Goal: Task Accomplishment & Management: Complete application form

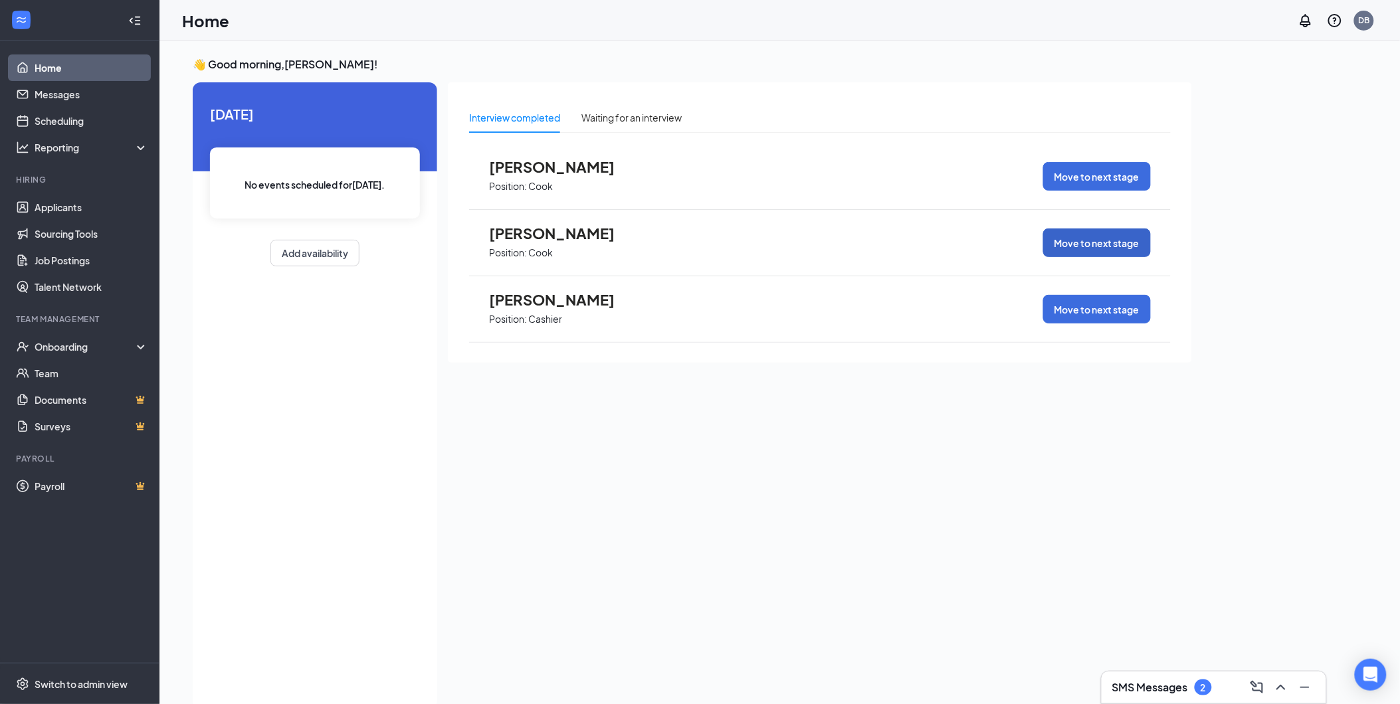
click at [1104, 229] on button "Move to next stage" at bounding box center [1097, 243] width 108 height 29
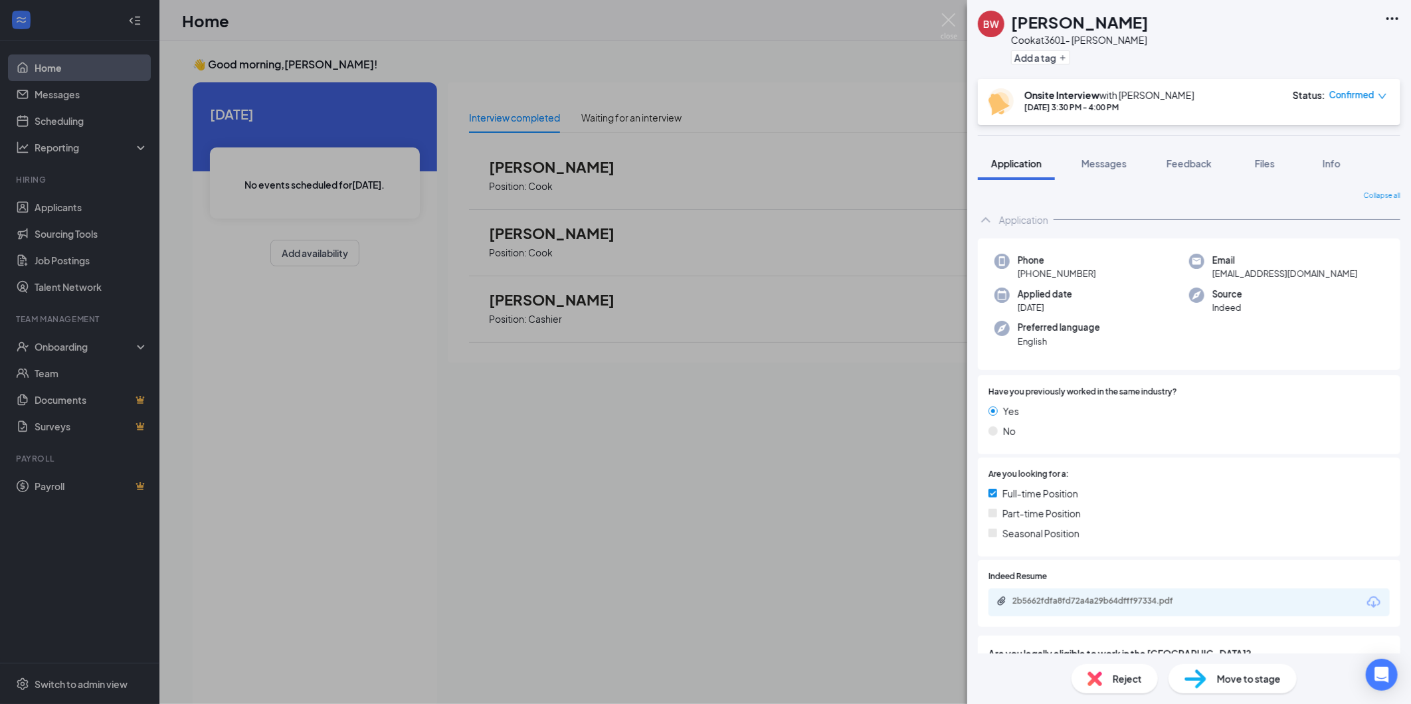
click at [1221, 665] on div "Move to stage" at bounding box center [1233, 679] width 128 height 29
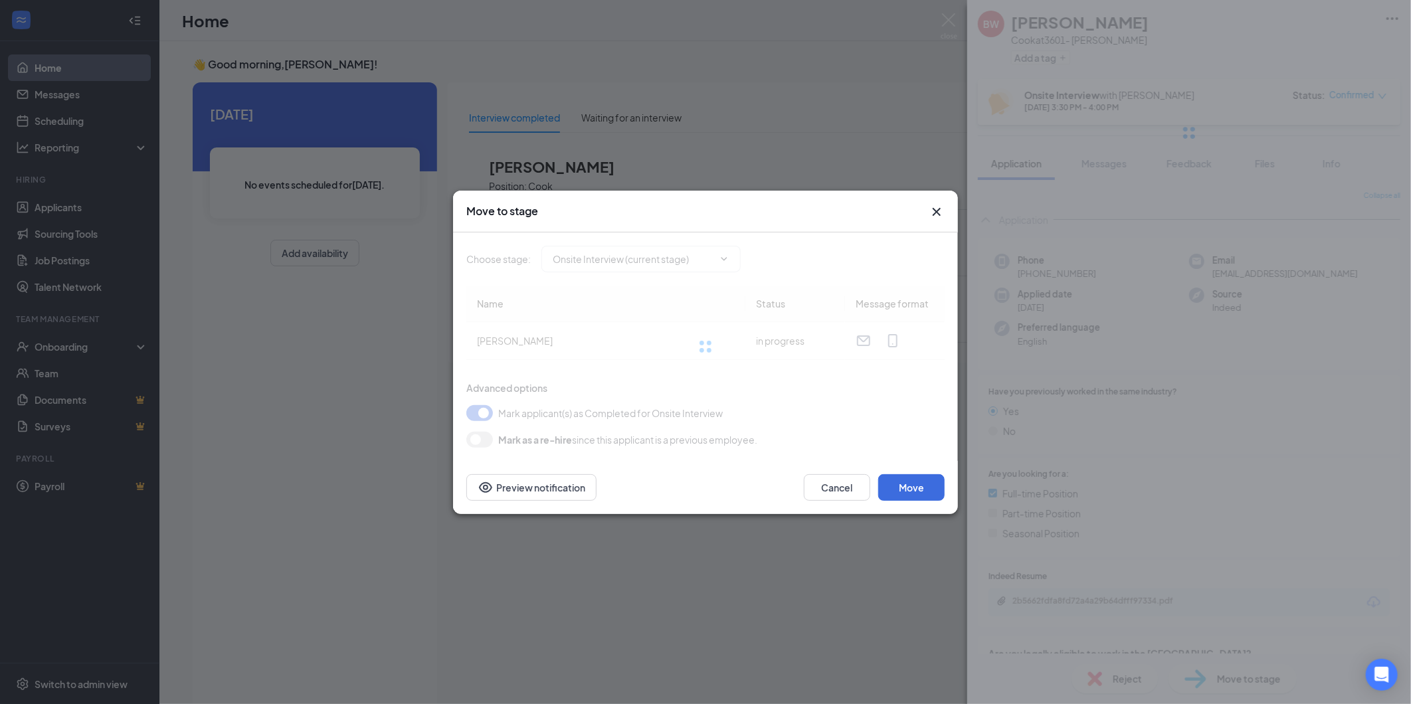
type input "Hiring Complete (final stage)"
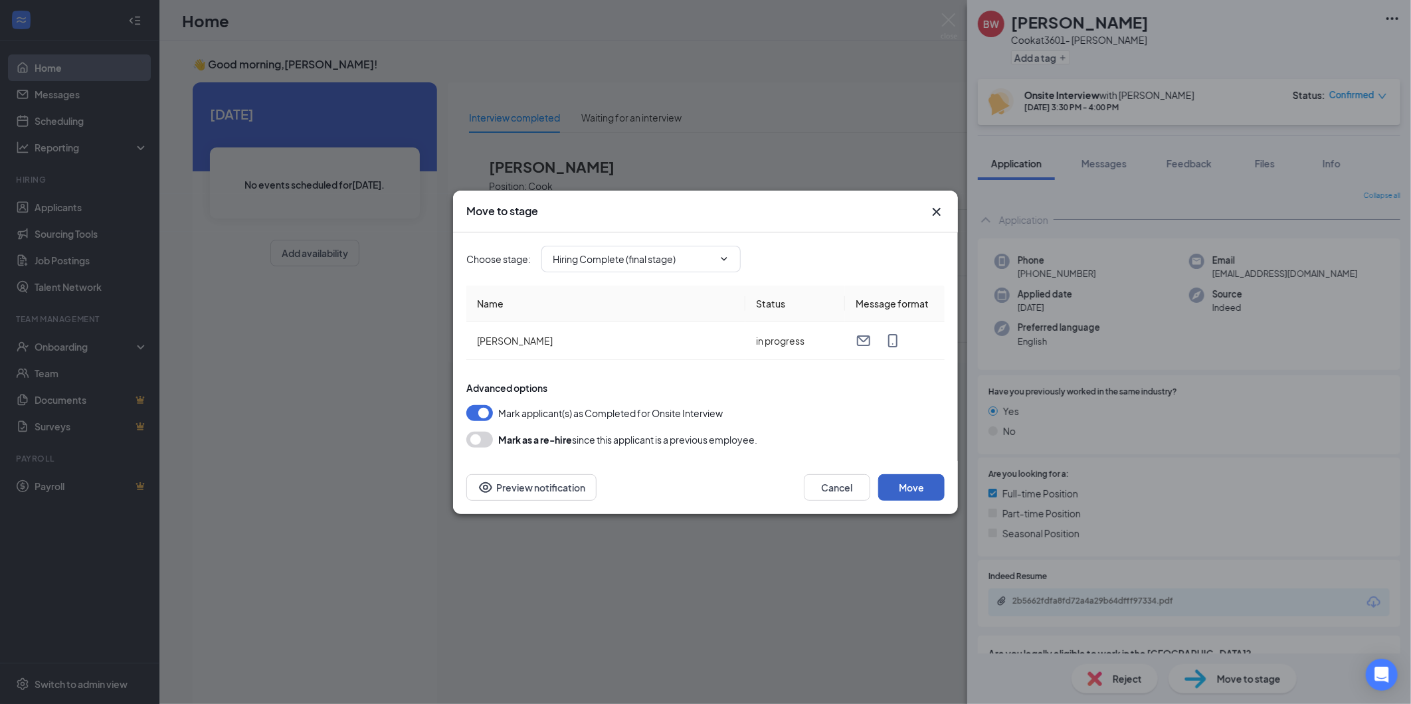
click at [907, 493] on button "Move" at bounding box center [912, 487] width 66 height 27
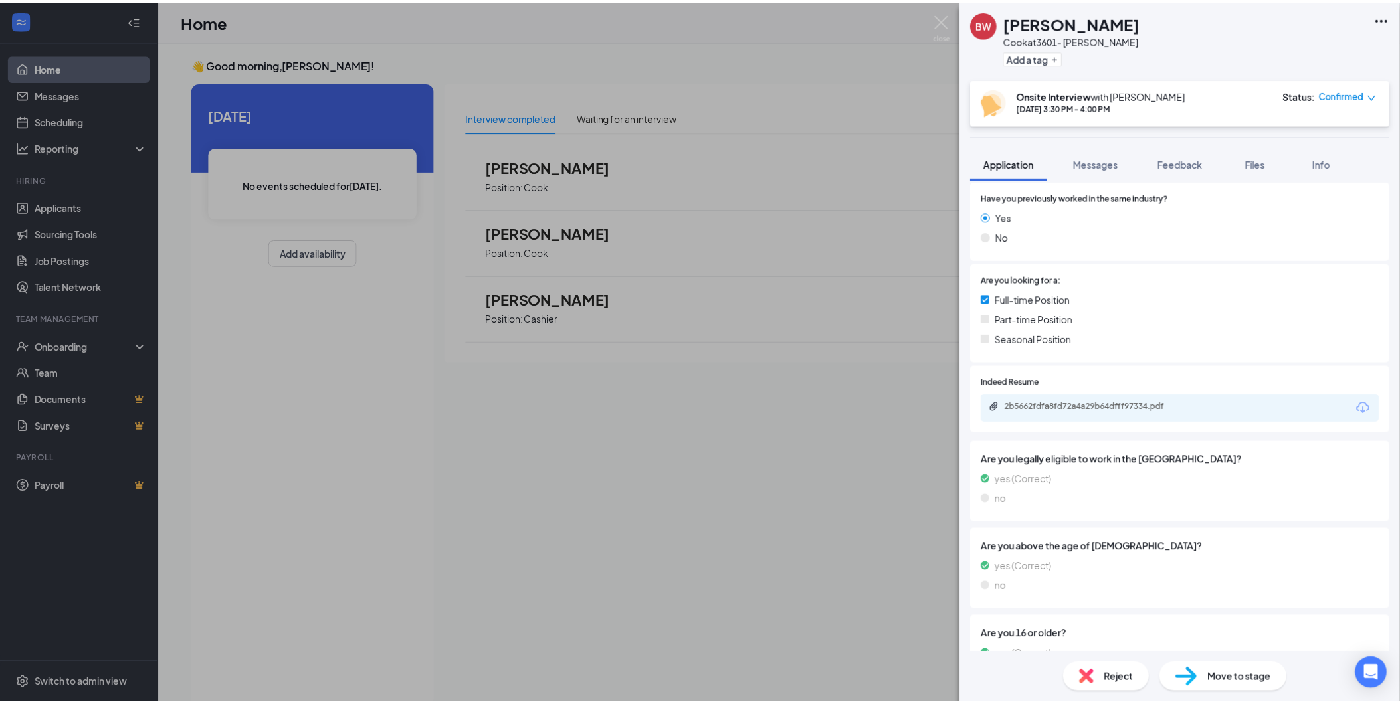
scroll to position [221, 0]
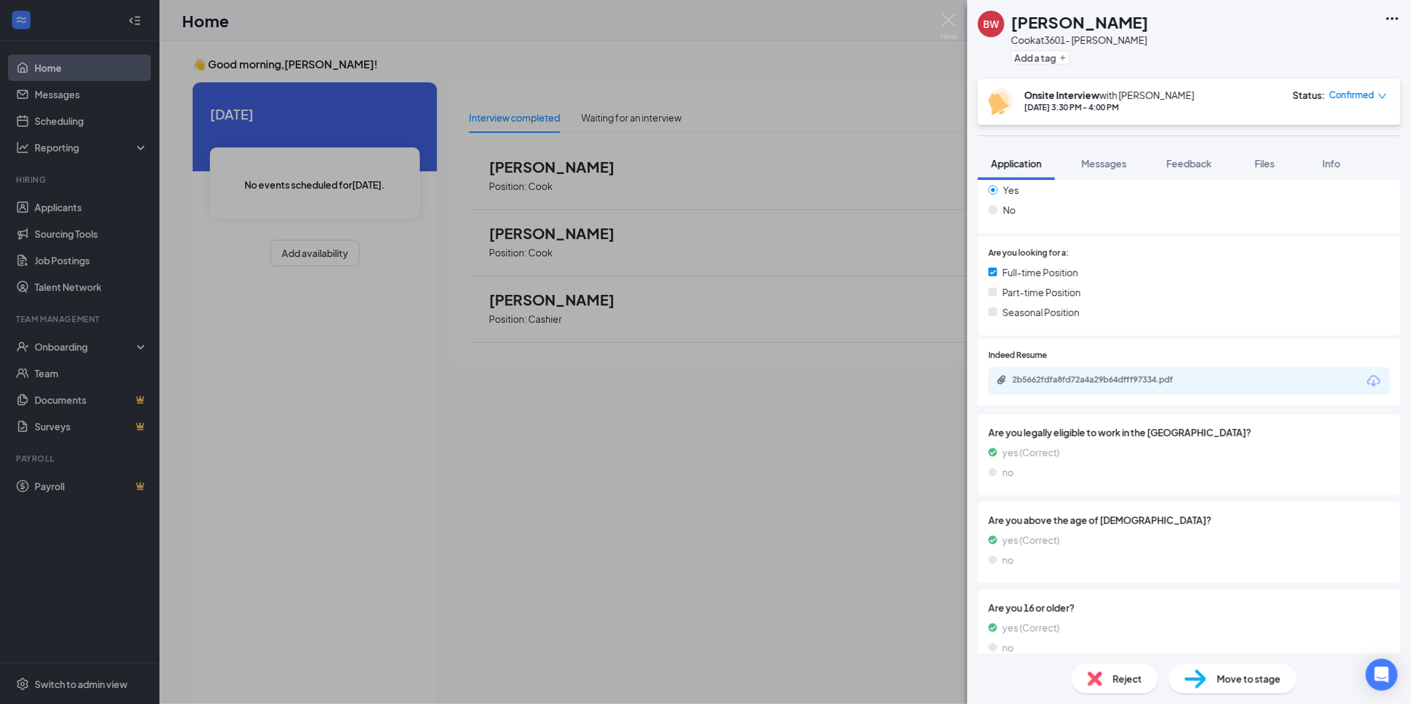
click at [1195, 673] on img at bounding box center [1196, 679] width 22 height 19
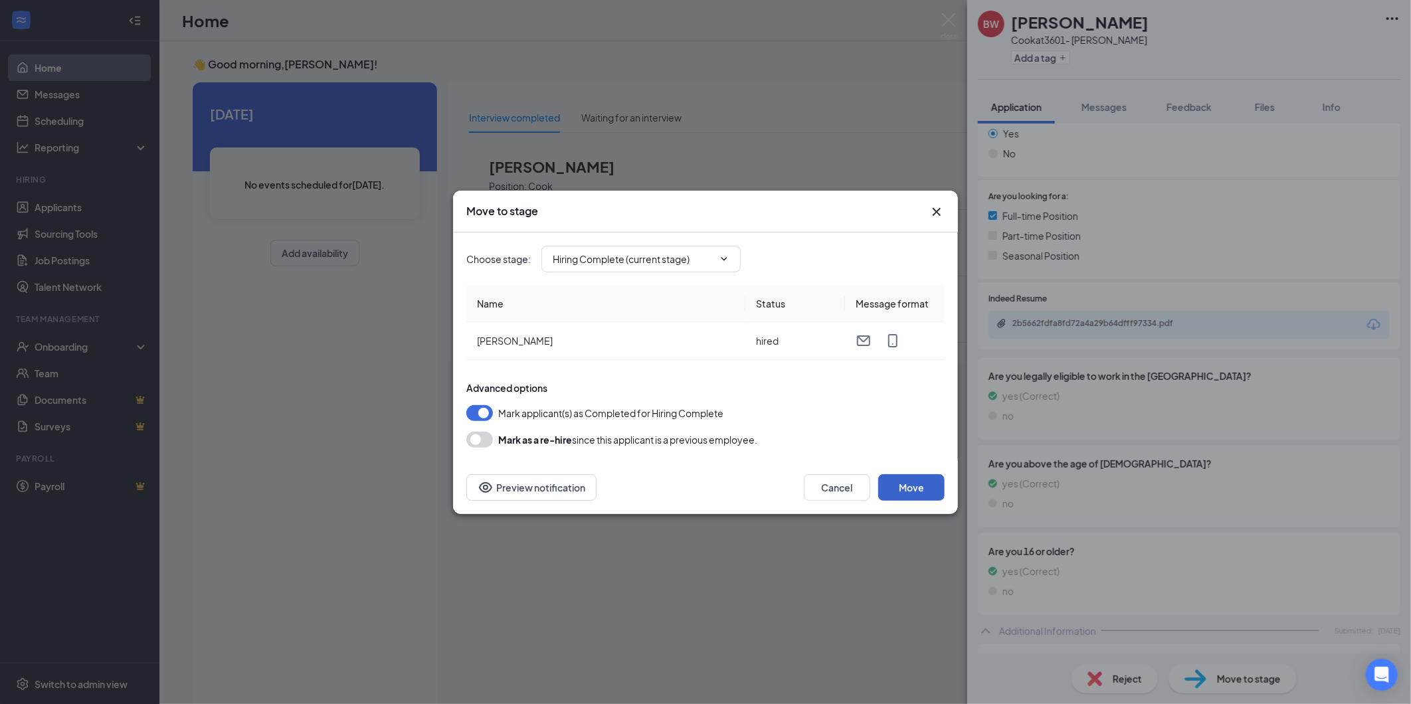
click at [914, 486] on button "Move" at bounding box center [912, 487] width 66 height 27
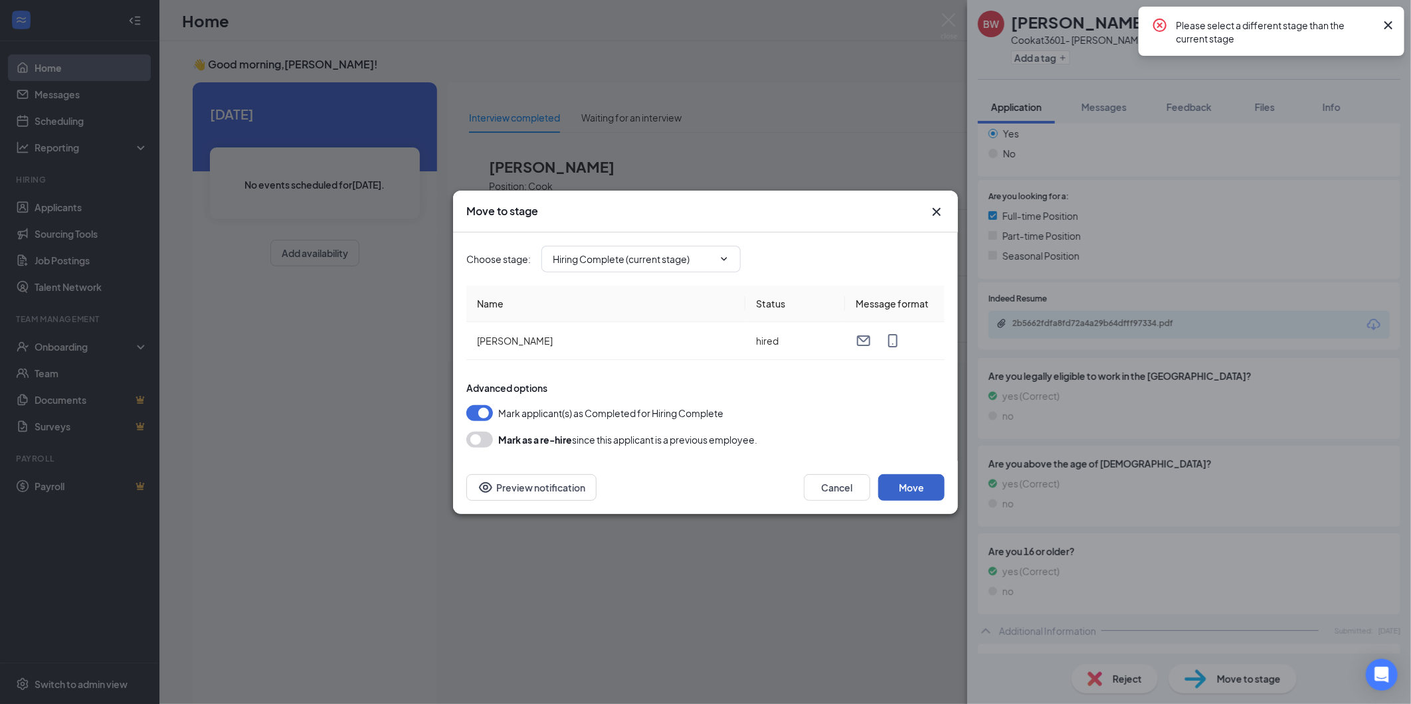
click at [905, 494] on button "Move" at bounding box center [912, 487] width 66 height 27
click at [692, 263] on input "Hiring Complete (current stage)" at bounding box center [633, 259] width 161 height 15
click at [753, 501] on div "Cancel Move Preview notification" at bounding box center [705, 487] width 505 height 53
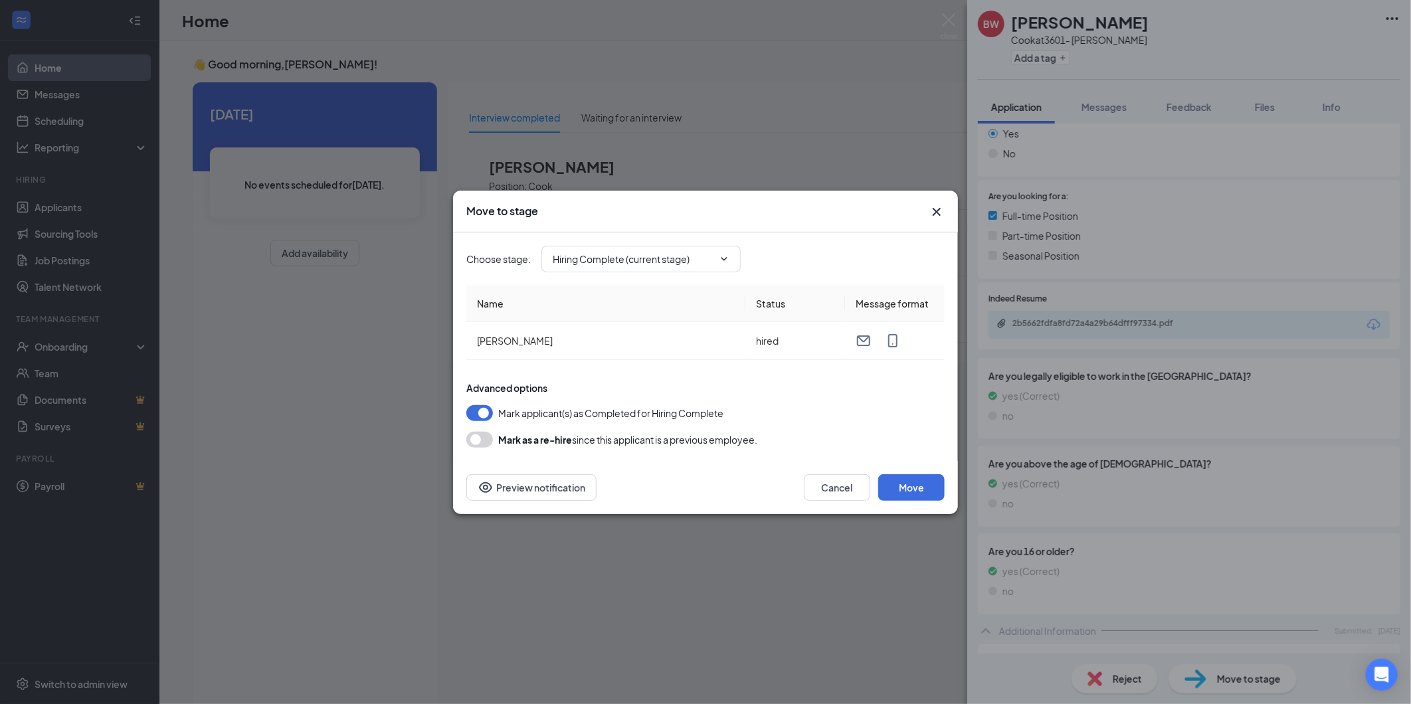
click at [936, 221] on div "Move to stage" at bounding box center [705, 212] width 505 height 42
click at [936, 214] on icon "Cross" at bounding box center [937, 212] width 16 height 16
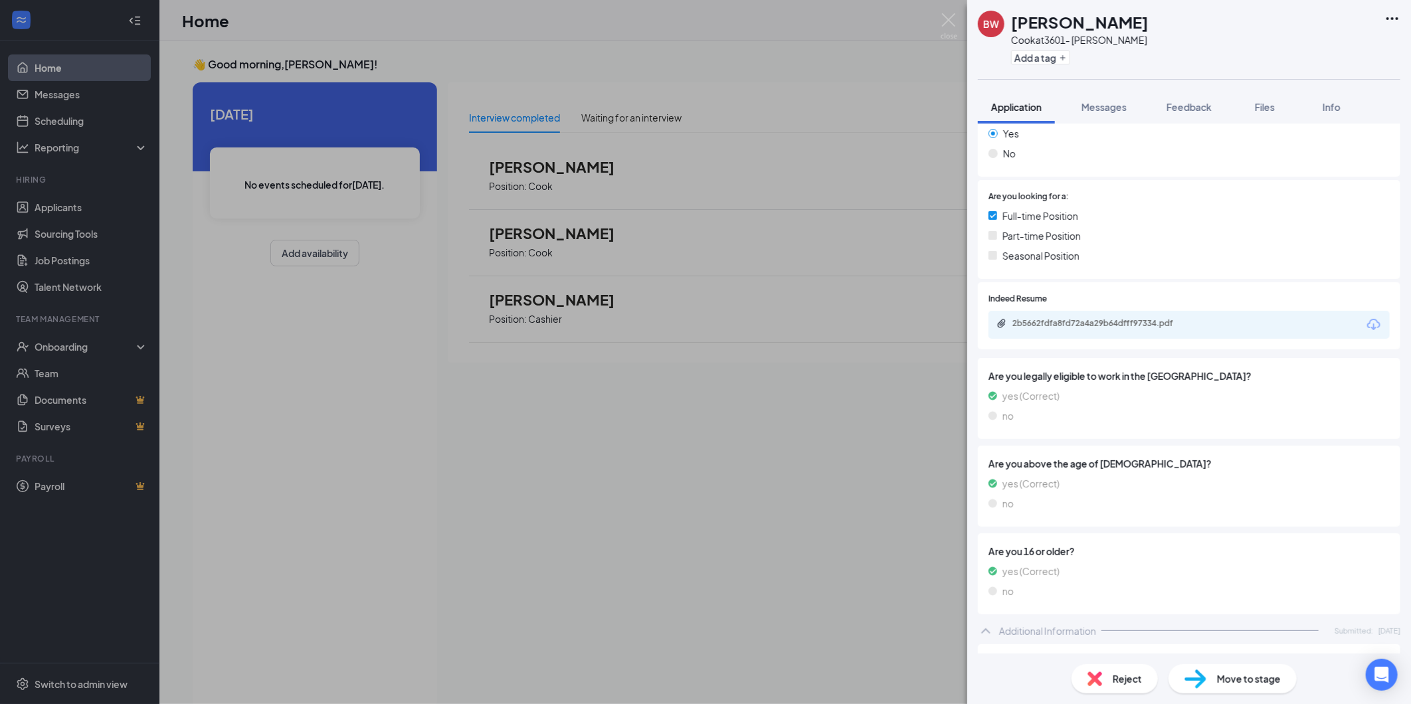
click at [506, 544] on div "BW Brianna Walton Cook at 3601- Monroe Add a tag Application Messages Feedback …" at bounding box center [705, 352] width 1411 height 704
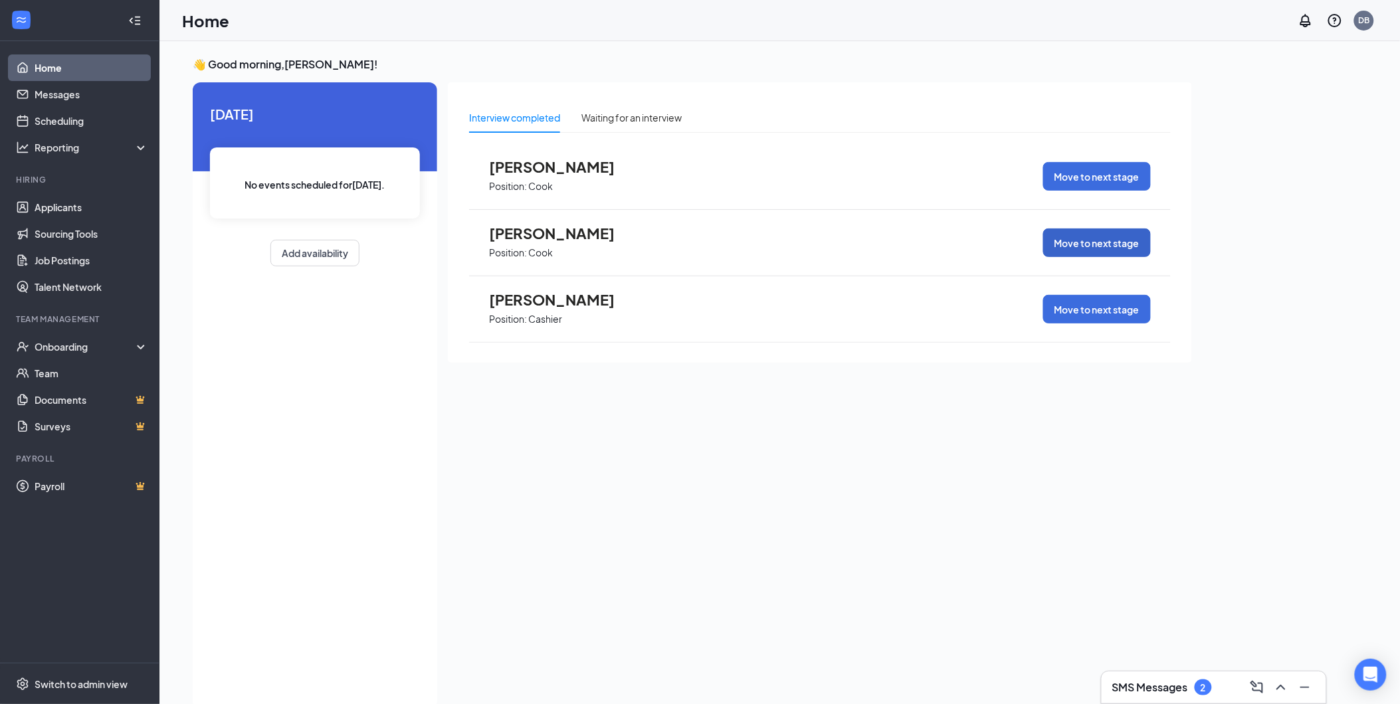
click at [1128, 233] on button "Move to next stage" at bounding box center [1097, 243] width 108 height 29
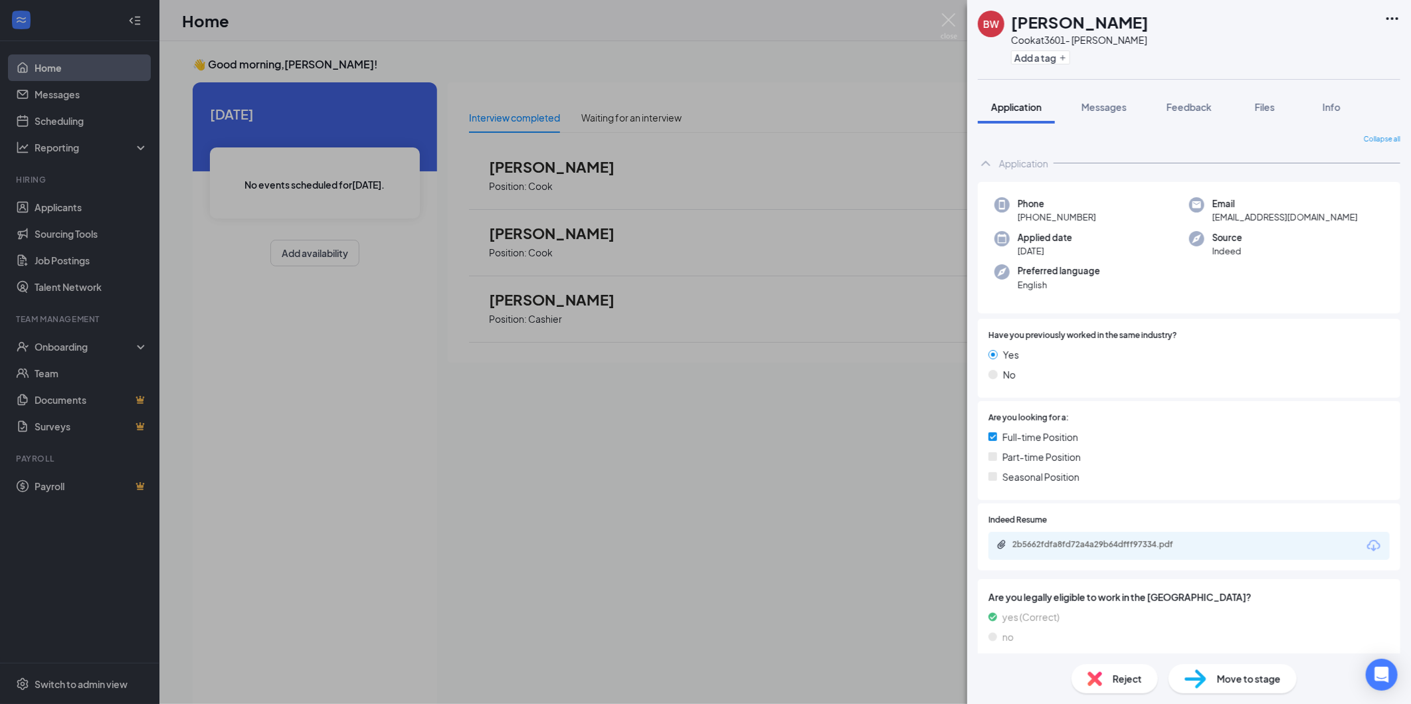
click at [1215, 673] on div "Move to stage" at bounding box center [1233, 679] width 128 height 29
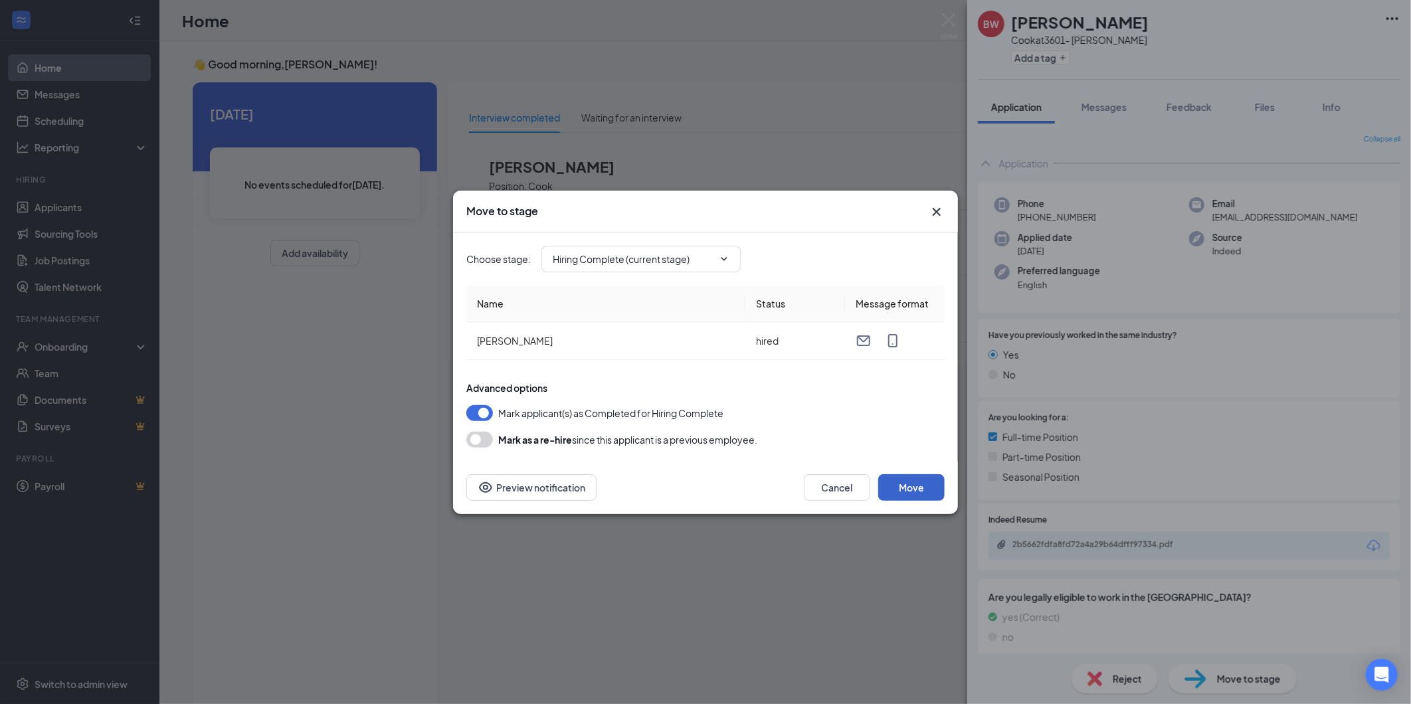
click at [909, 492] on button "Move" at bounding box center [912, 487] width 66 height 27
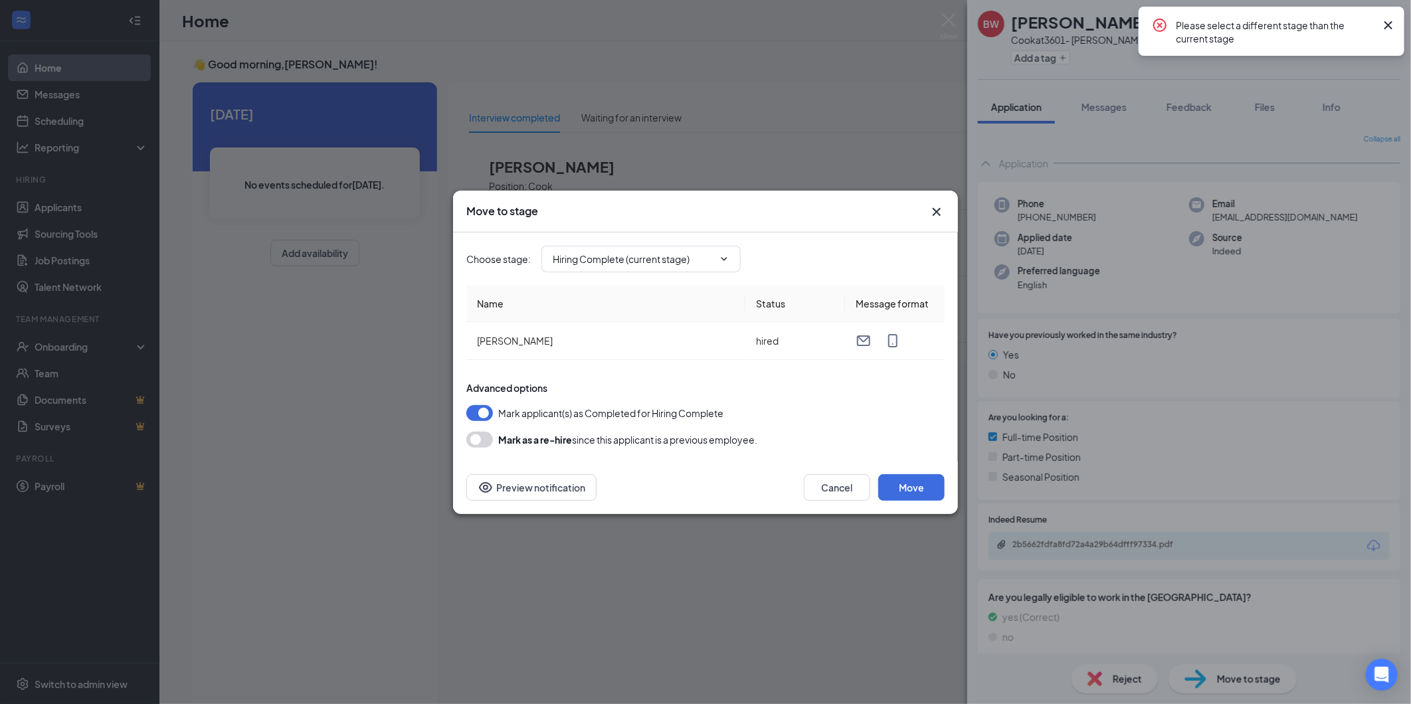
click at [940, 211] on icon "Cross" at bounding box center [937, 212] width 16 height 16
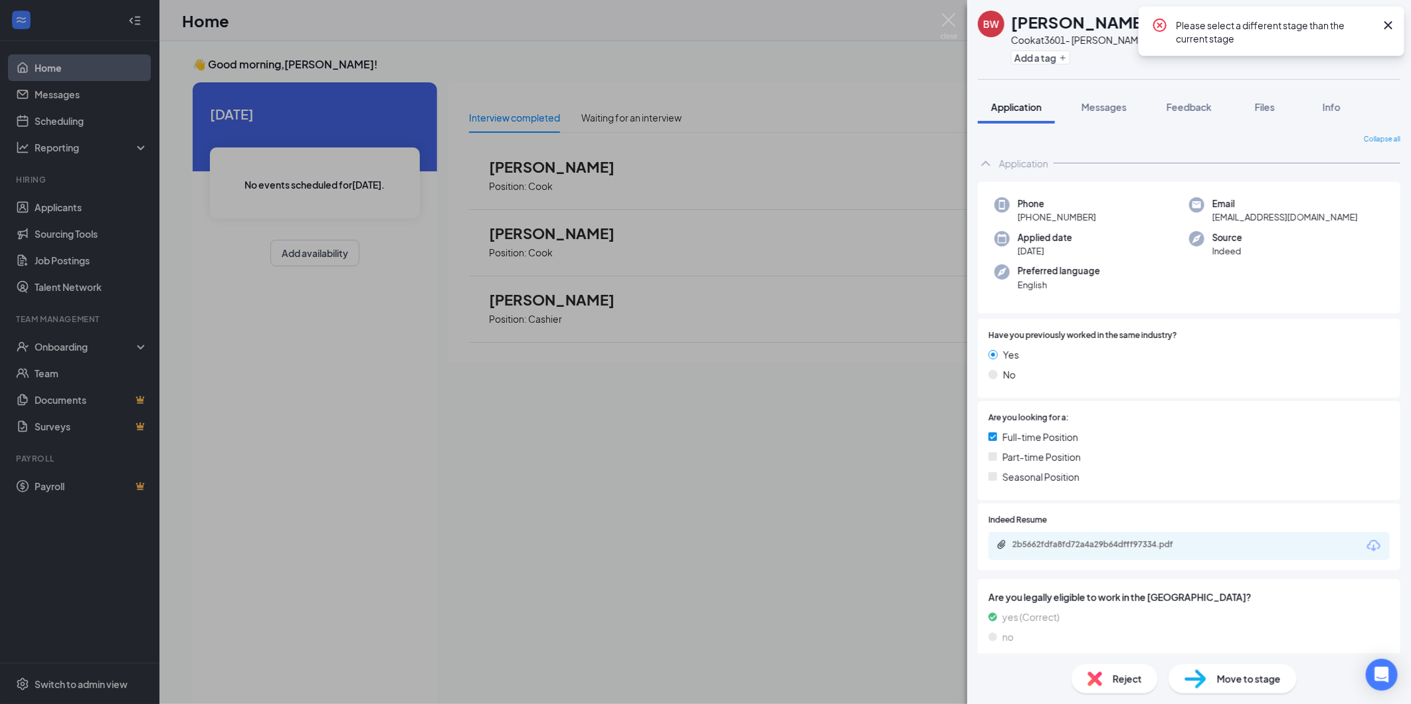
click at [118, 213] on div "BW Brianna Walton Cook at 3601- Monroe Add a tag Application Messages Feedback …" at bounding box center [705, 352] width 1411 height 704
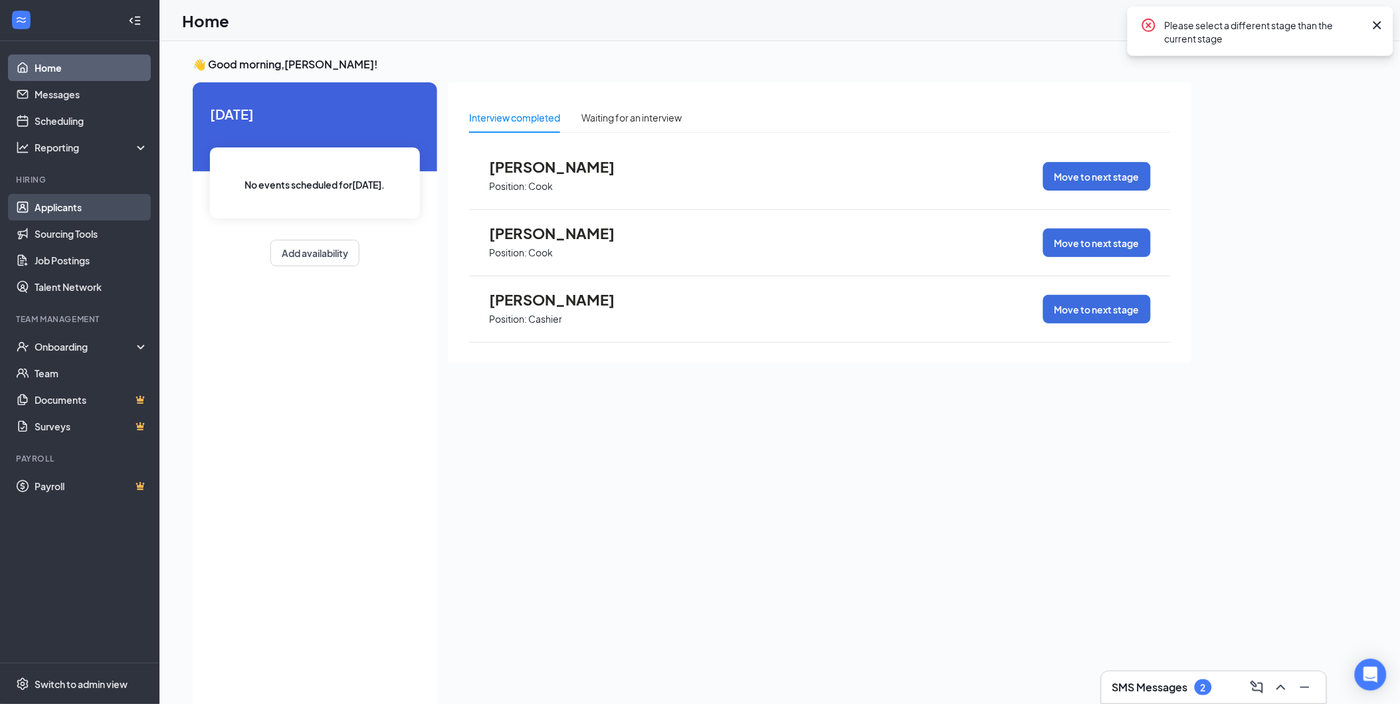
click at [35, 209] on link "Applicants" at bounding box center [92, 207] width 114 height 27
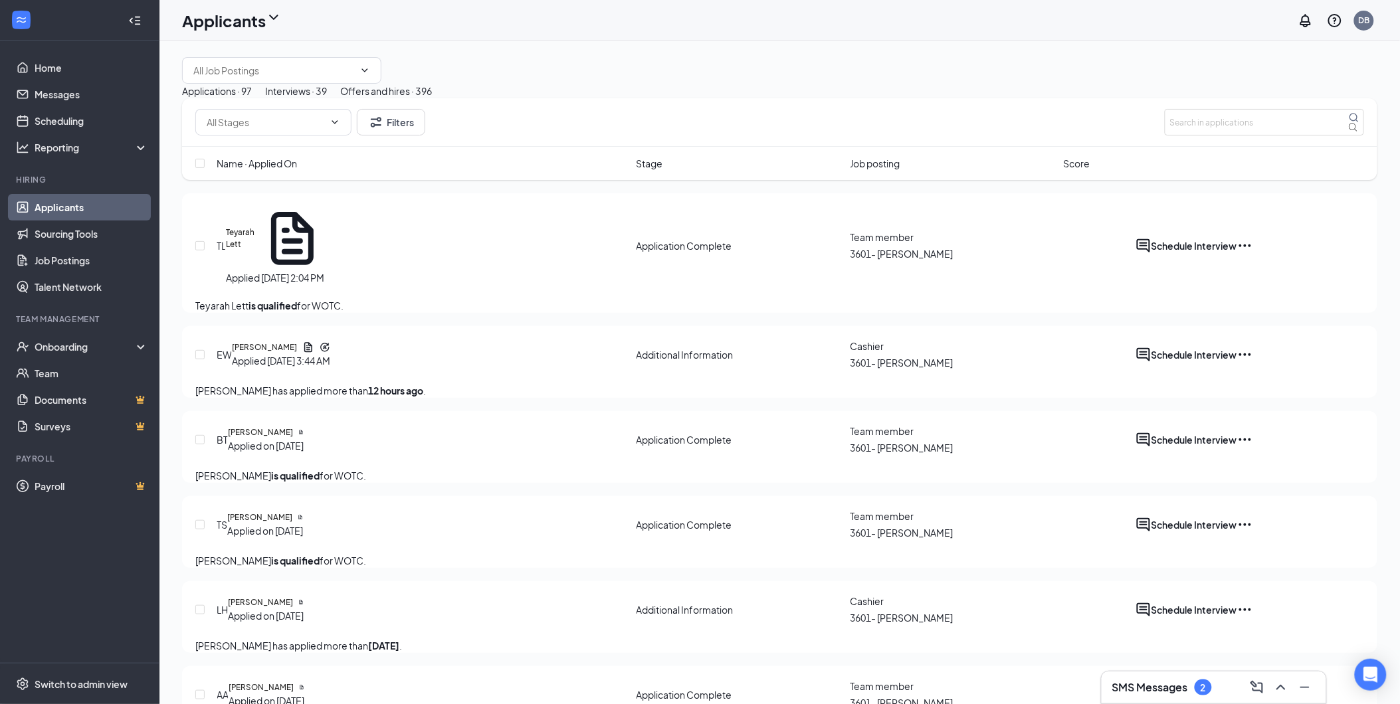
click at [327, 98] on button "Interviews · 39" at bounding box center [296, 91] width 62 height 15
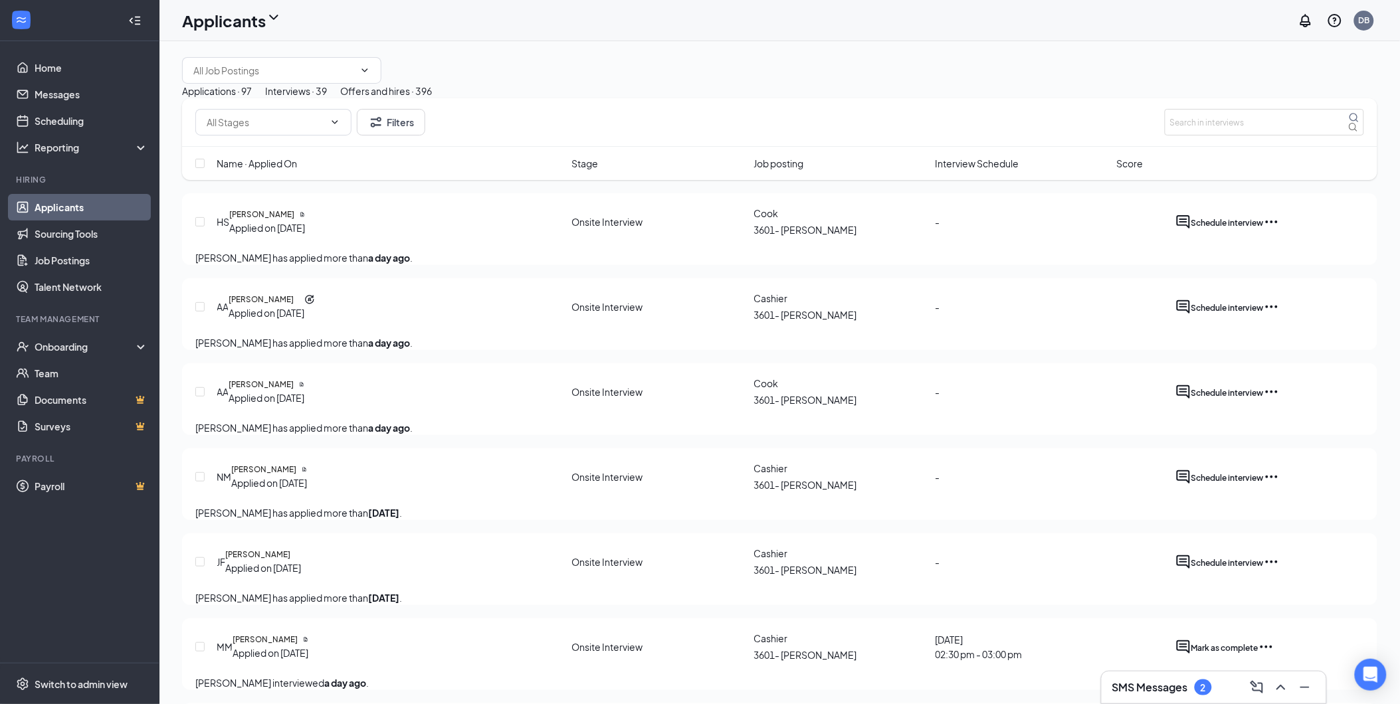
click at [432, 98] on div "Offers and hires · 396" at bounding box center [386, 91] width 92 height 15
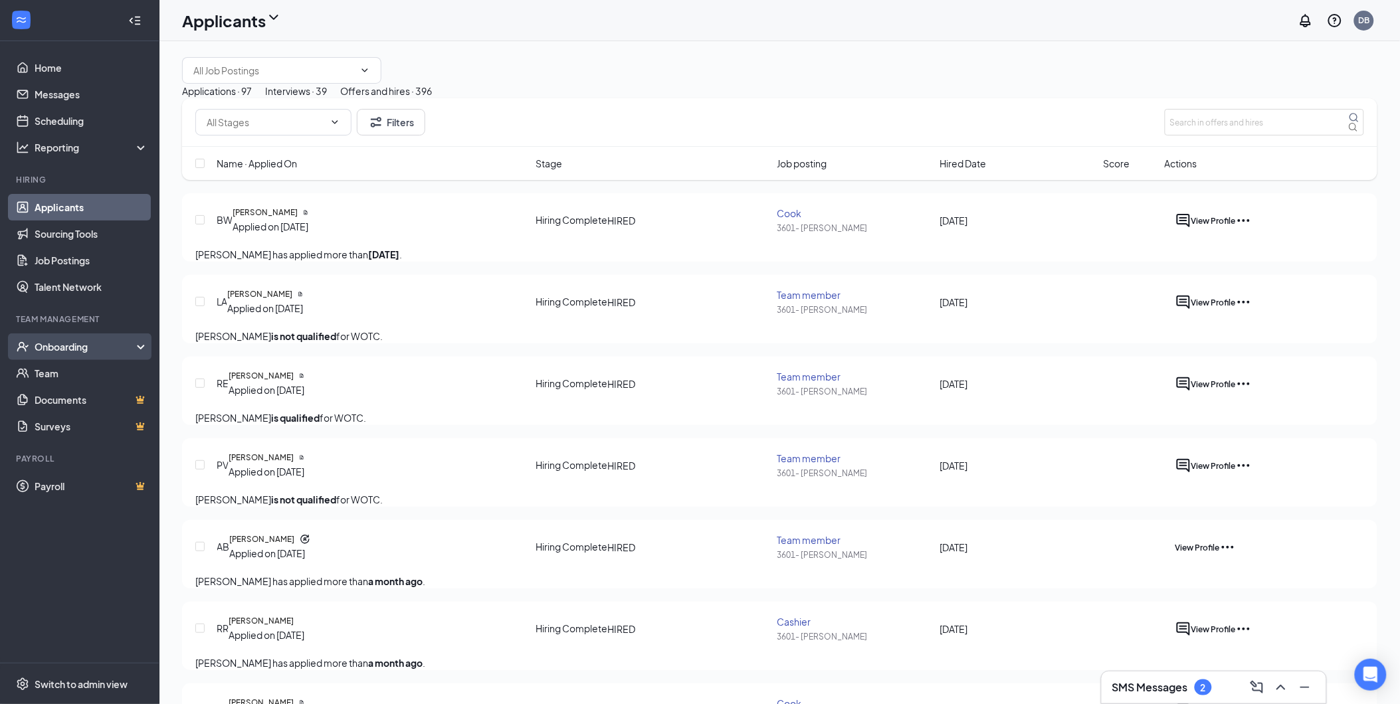
click at [118, 334] on li "Onboarding" at bounding box center [79, 347] width 159 height 27
click at [115, 349] on div "Onboarding" at bounding box center [86, 346] width 102 height 13
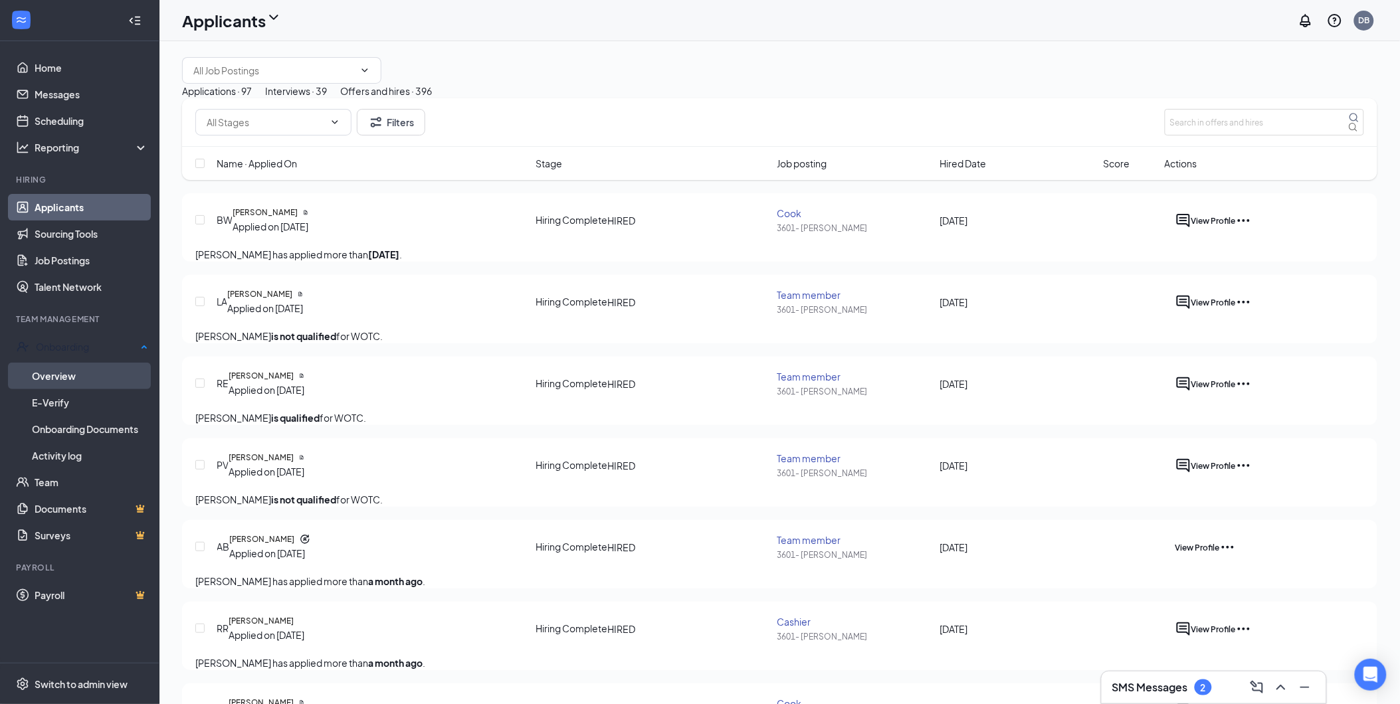
click at [118, 379] on link "Overview" at bounding box center [90, 376] width 116 height 27
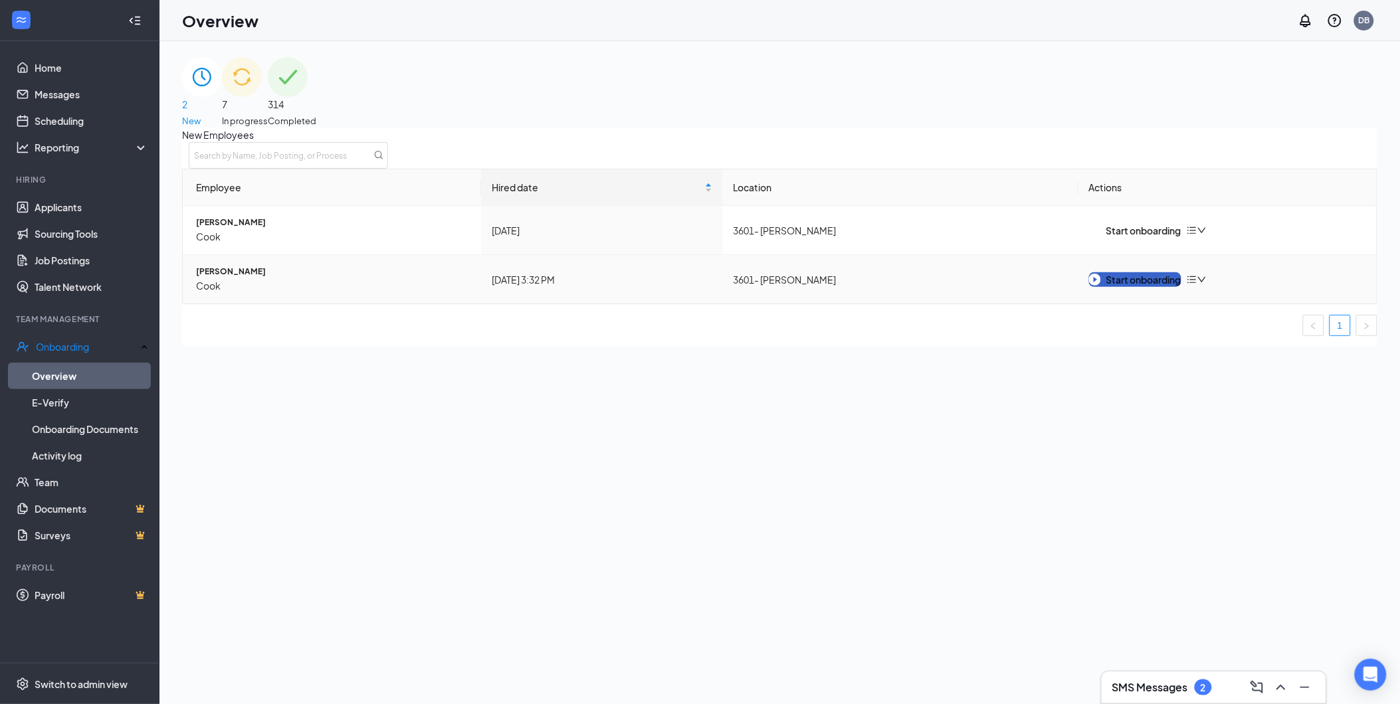
click at [1140, 286] on button "Start onboarding" at bounding box center [1135, 279] width 92 height 15
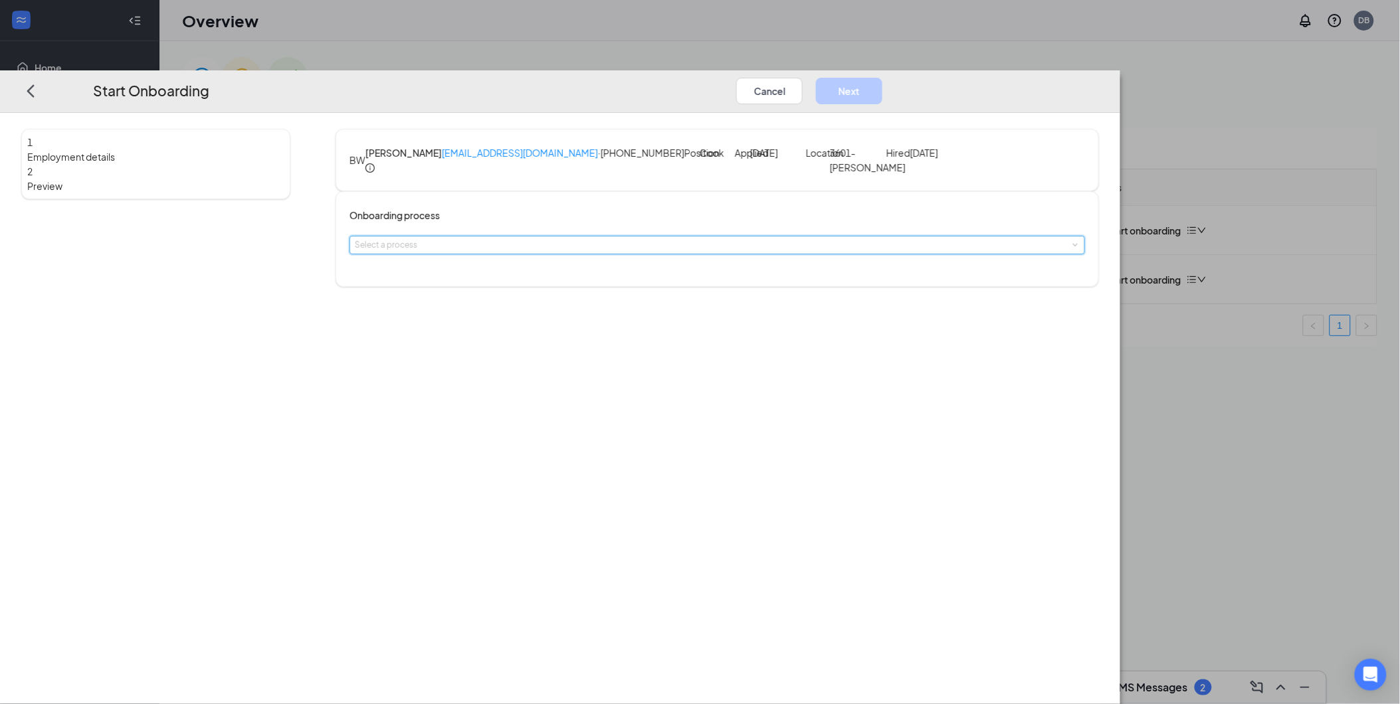
click at [675, 254] on div "Select a process" at bounding box center [717, 245] width 725 height 17
click at [636, 294] on li "BEC Onboarding - Brakat" at bounding box center [621, 296] width 218 height 22
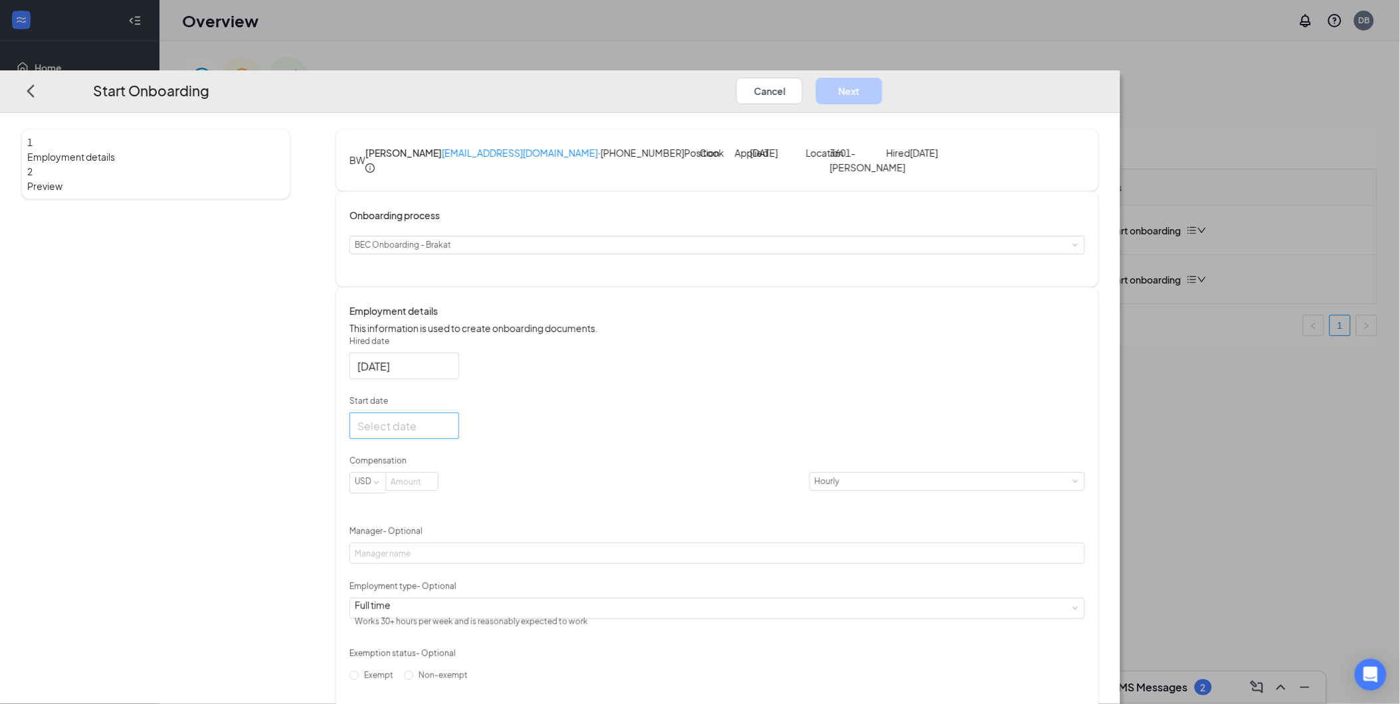
click at [459, 439] on div at bounding box center [405, 426] width 110 height 27
type input "[DATE]"
click at [401, 573] on div "22" at bounding box center [393, 565] width 16 height 16
click at [438, 490] on input at bounding box center [412, 481] width 52 height 17
type input "13"
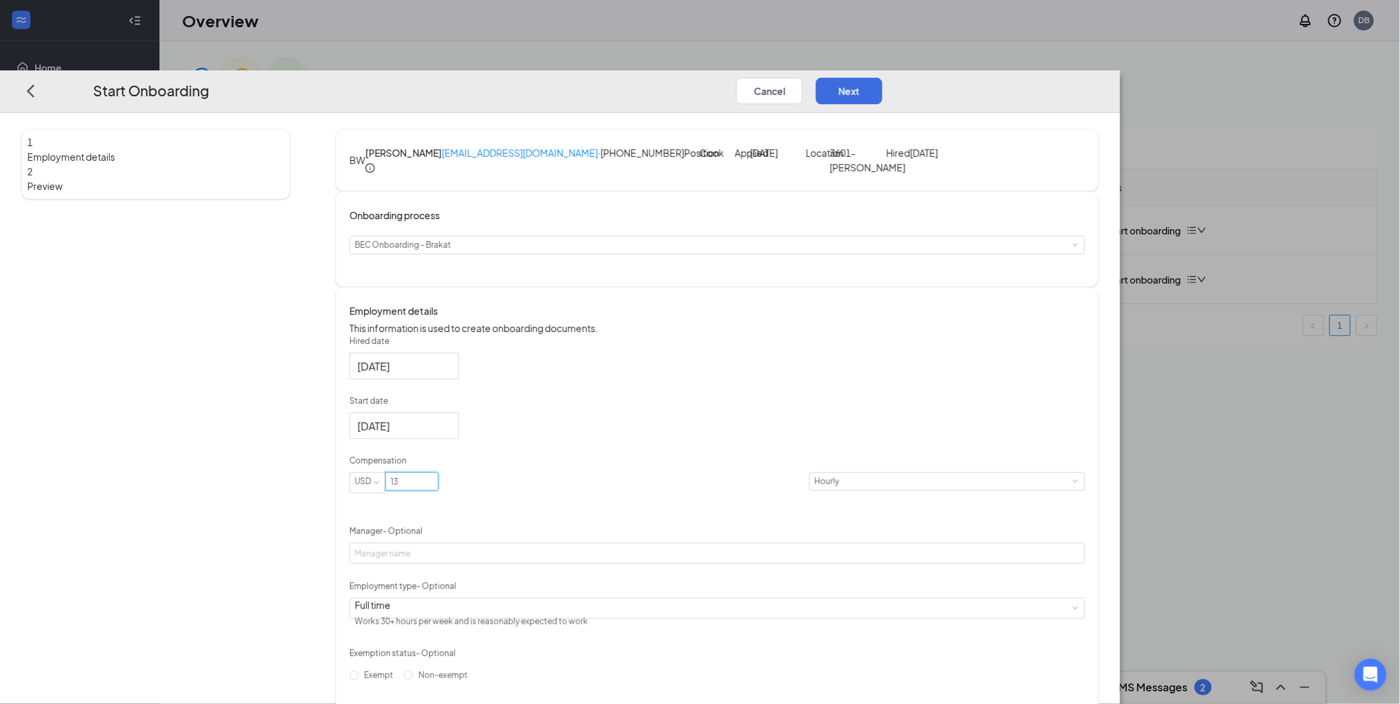
click at [643, 554] on form "Hired date Sep 16, 2025 Start date Sep 22, 2025 Sep 2025 Su Mo Tu We Th Fr Sa 3…" at bounding box center [718, 538] width 736 height 405
click at [938, 442] on div "Hired date Sep 16, 2025 Start date Sep 22, 2025 Sep 2025 Su Mo Tu We Th Fr Sa 3…" at bounding box center [718, 538] width 736 height 405
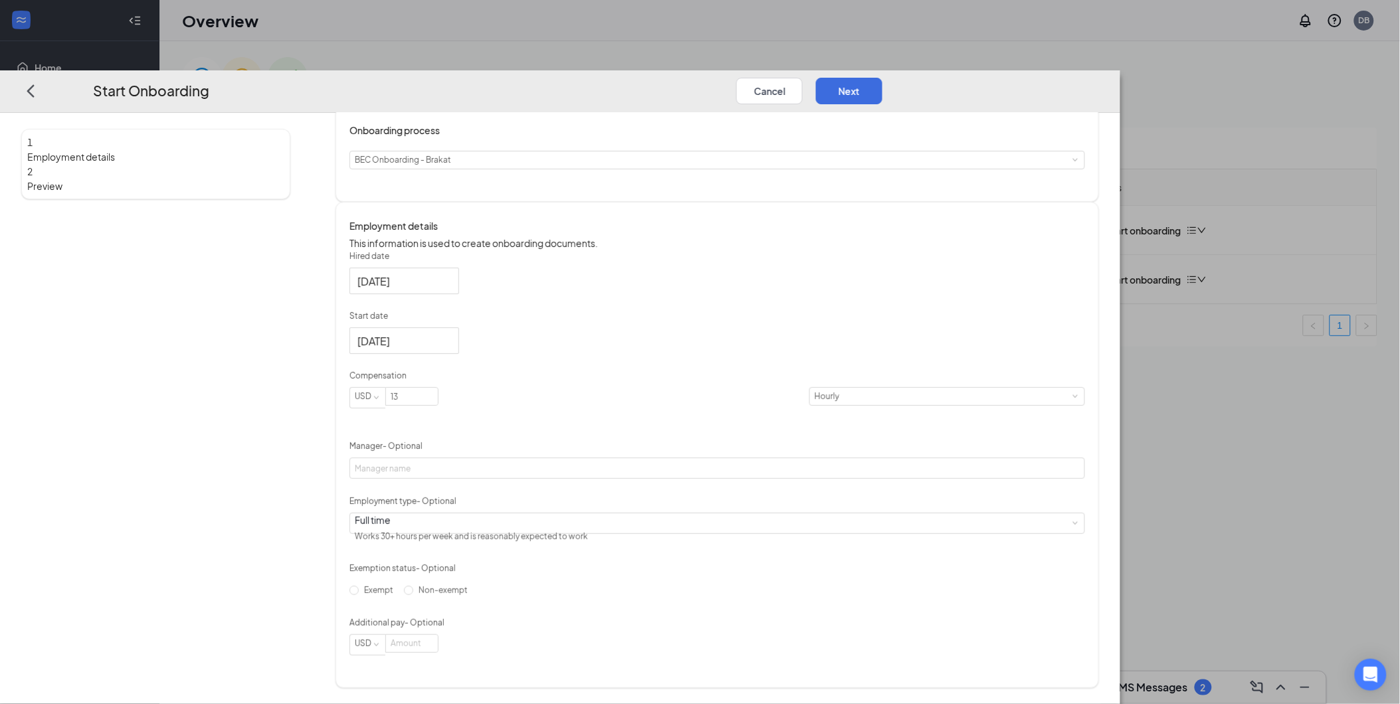
scroll to position [138, 0]
click at [882, 78] on button "Next" at bounding box center [849, 91] width 66 height 27
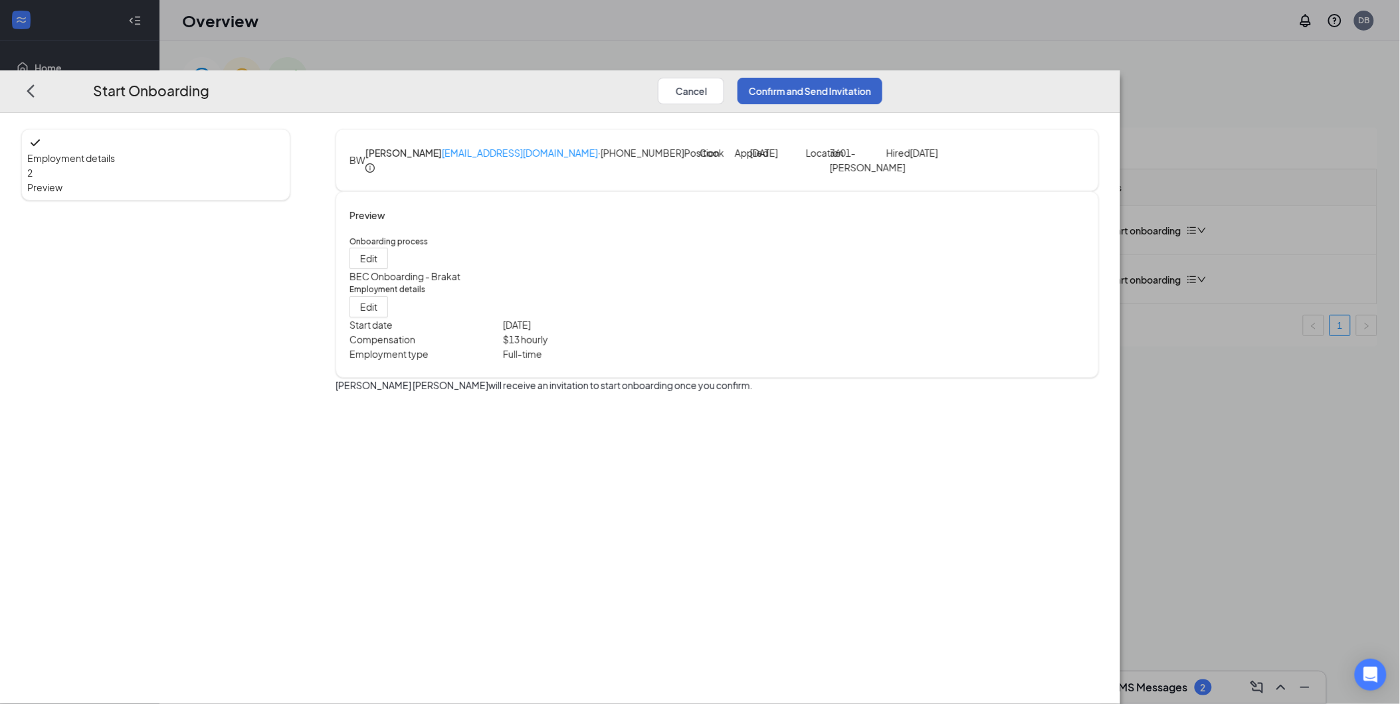
click at [882, 78] on button "Confirm and Send Invitation" at bounding box center [810, 91] width 145 height 27
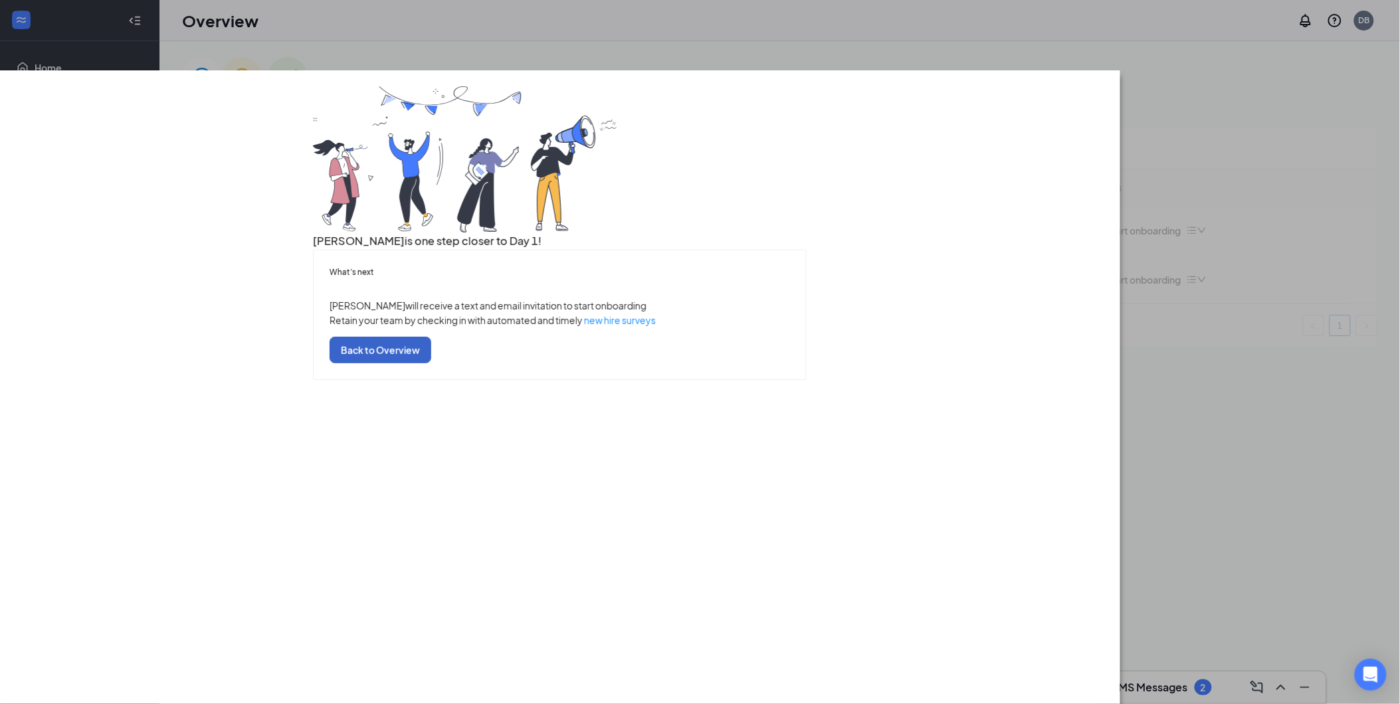
click at [431, 363] on button "Back to Overview" at bounding box center [381, 350] width 102 height 27
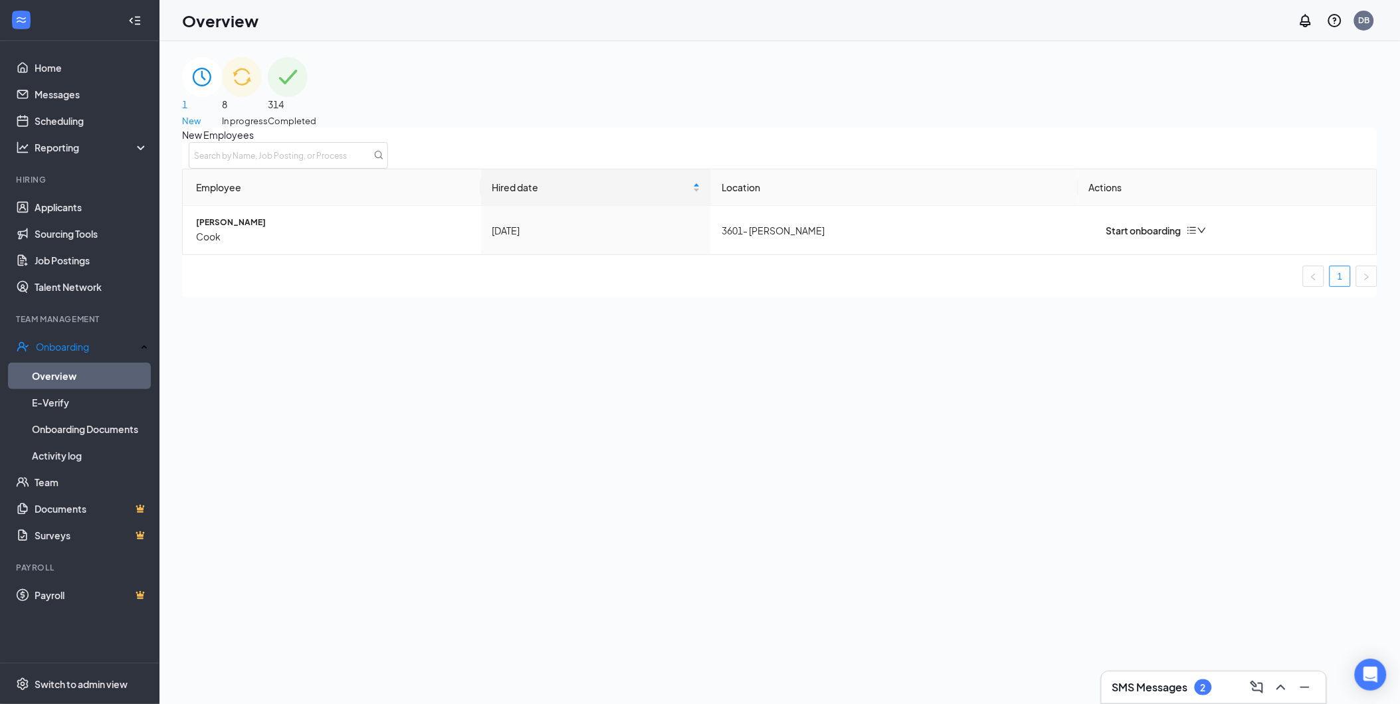
click at [268, 98] on div "8 In progress" at bounding box center [245, 92] width 46 height 70
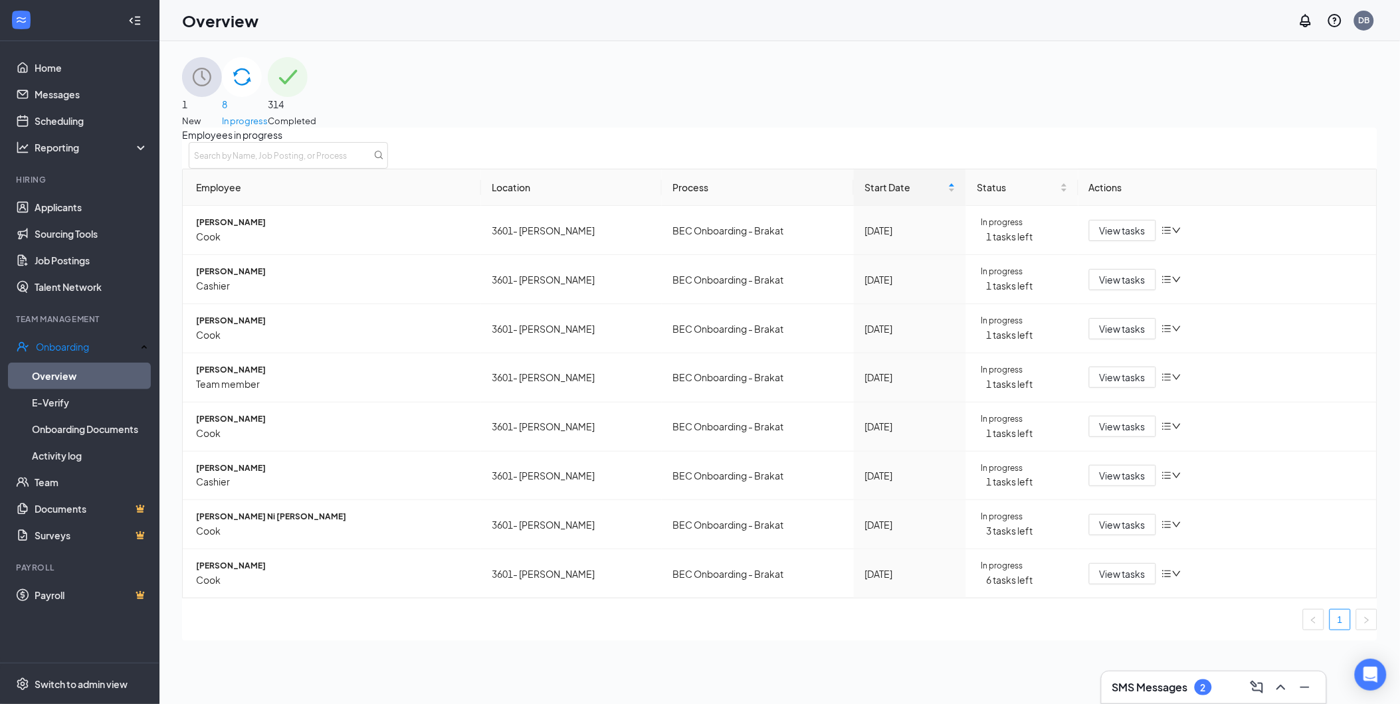
click at [268, 117] on div "8 In progress" at bounding box center [245, 92] width 46 height 70
click at [222, 78] on div "1 New" at bounding box center [202, 92] width 40 height 70
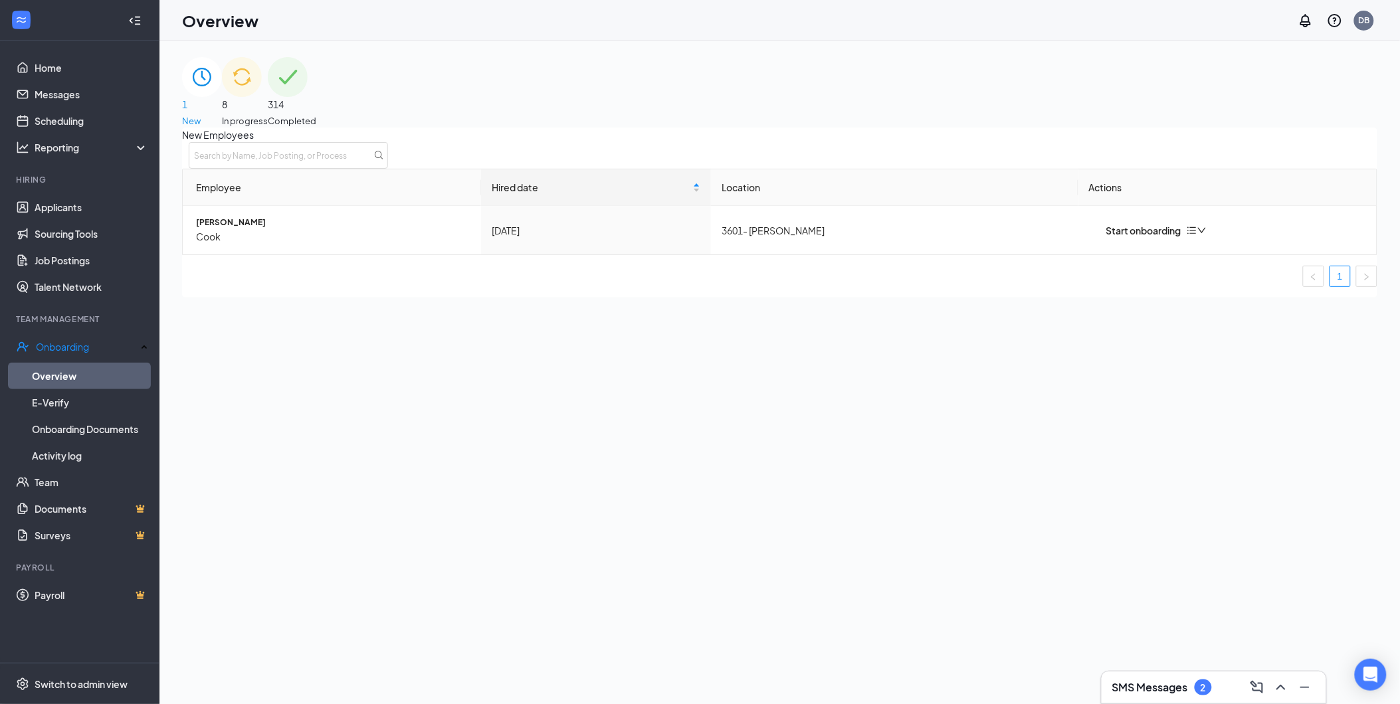
click at [268, 84] on div "8 In progress" at bounding box center [245, 92] width 46 height 70
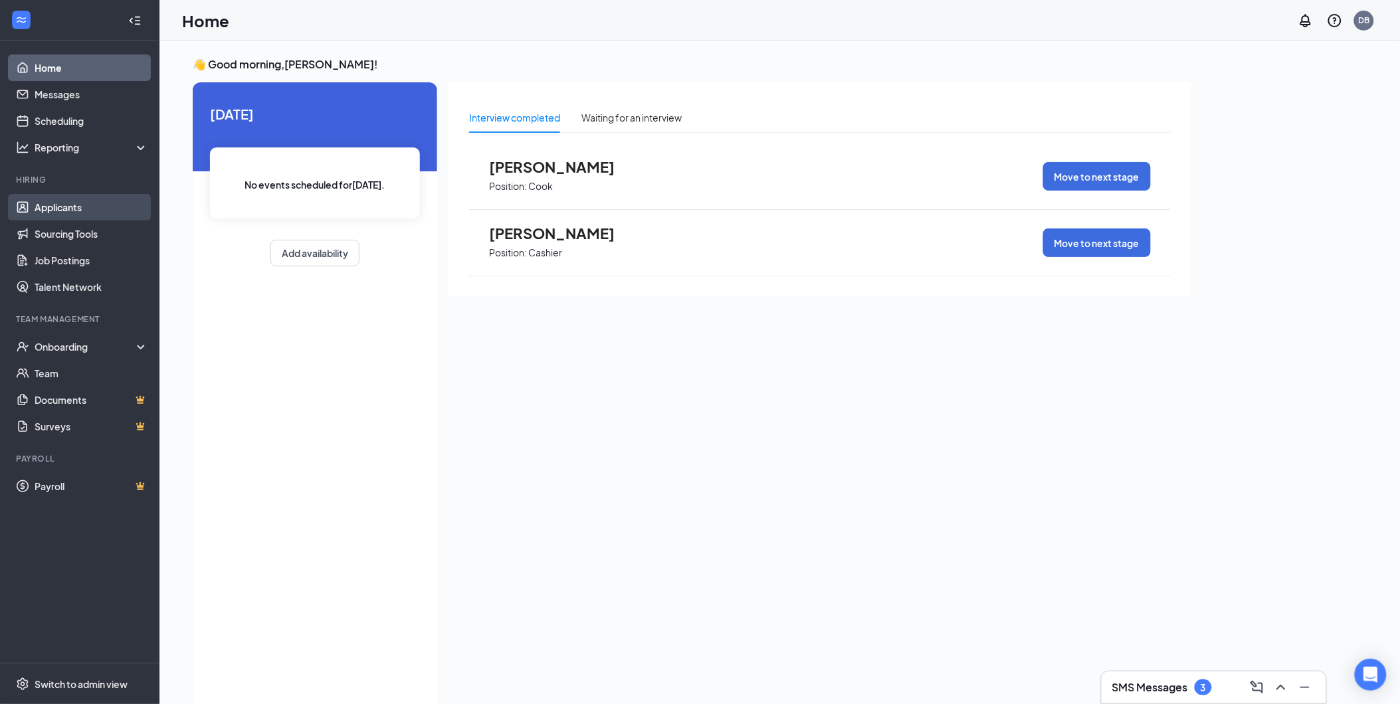
click at [77, 217] on link "Applicants" at bounding box center [92, 207] width 114 height 27
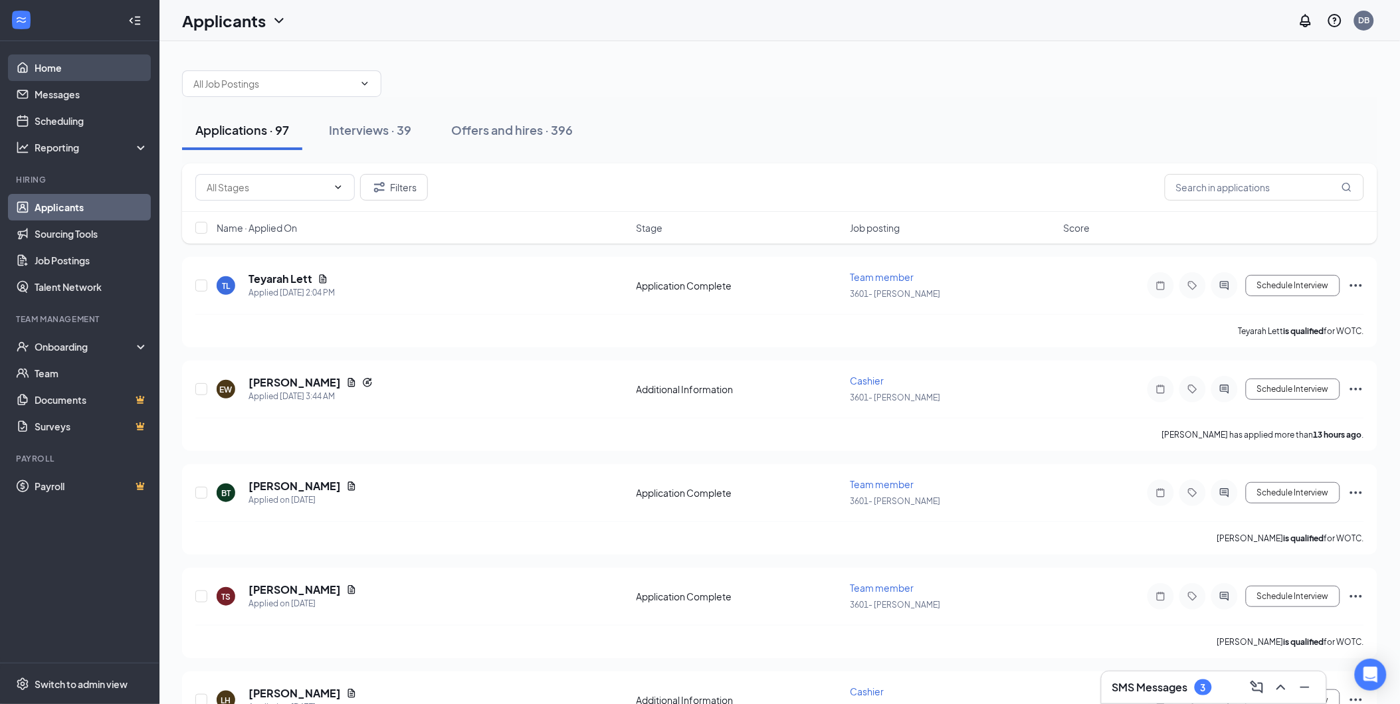
click at [52, 69] on link "Home" at bounding box center [92, 67] width 114 height 27
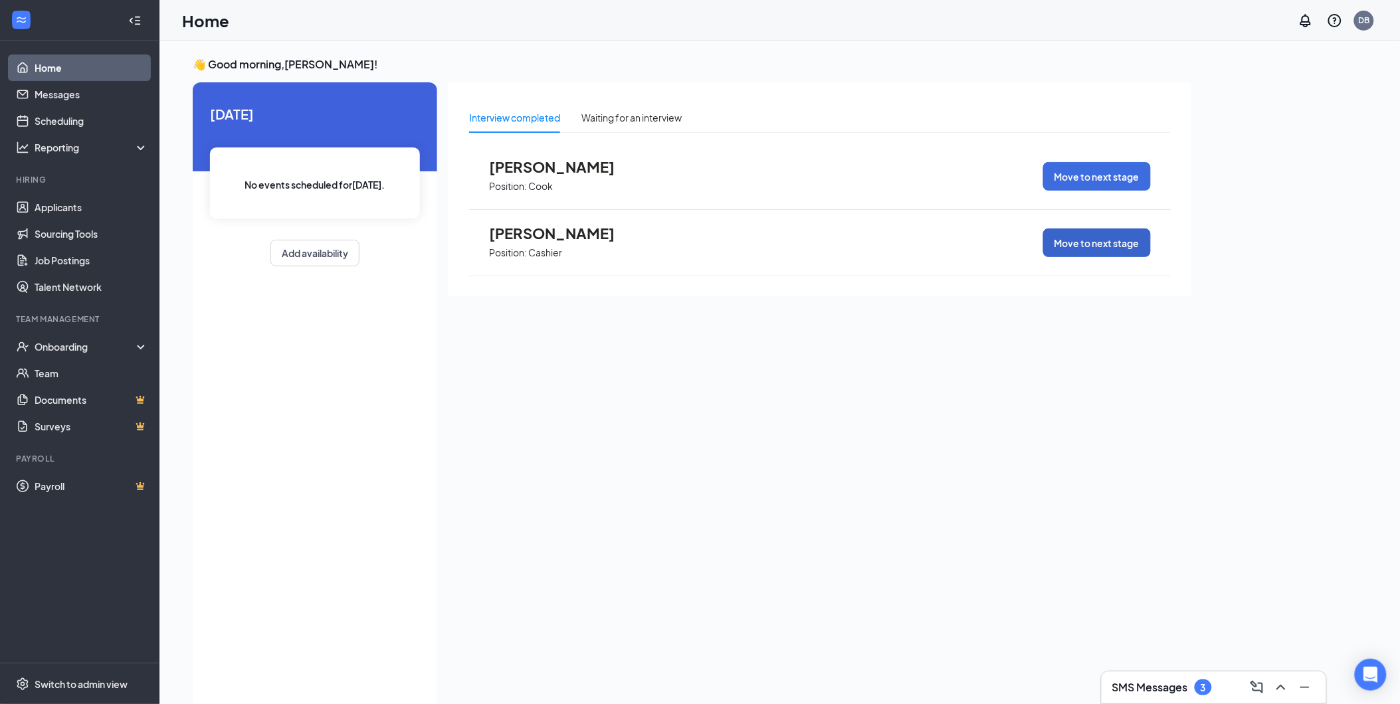
click at [1112, 240] on button "Move to next stage" at bounding box center [1097, 243] width 108 height 29
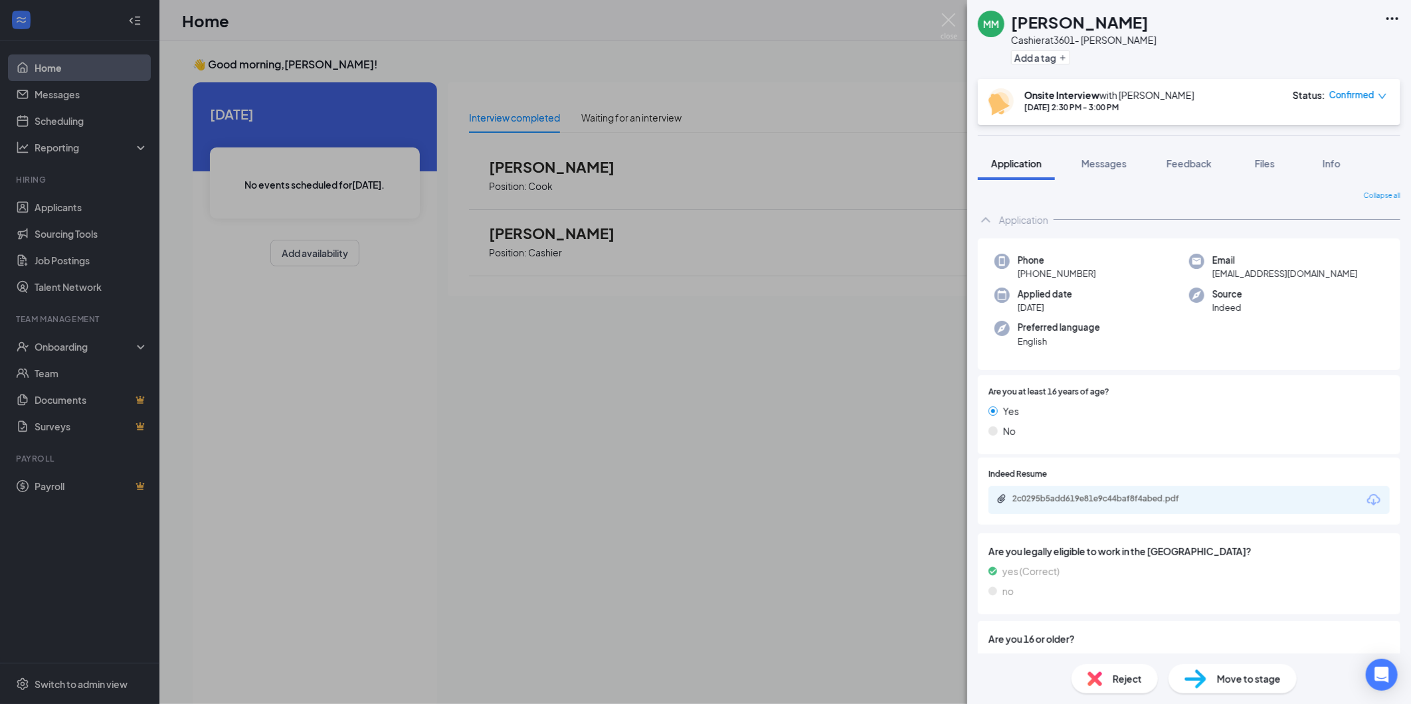
click at [1248, 685] on span "Move to stage" at bounding box center [1249, 679] width 64 height 15
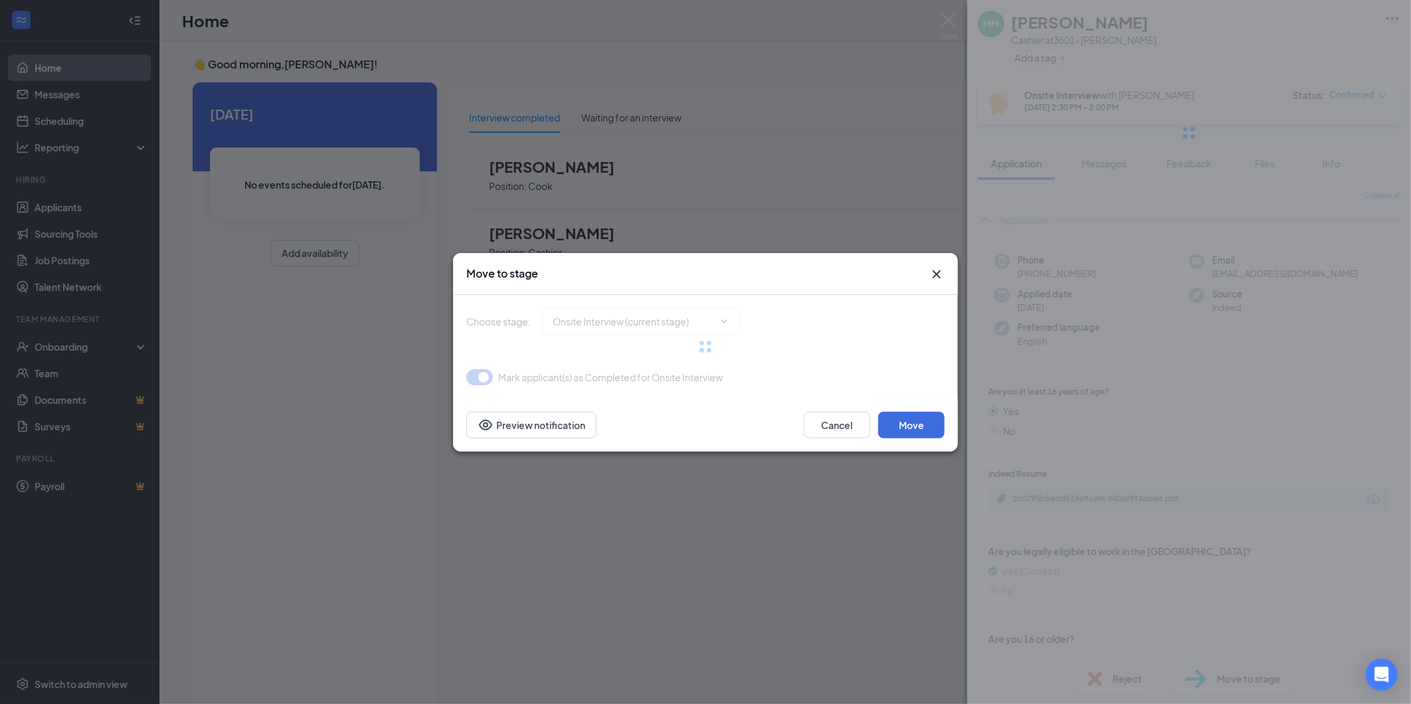
type input "Hiring Complete (final stage)"
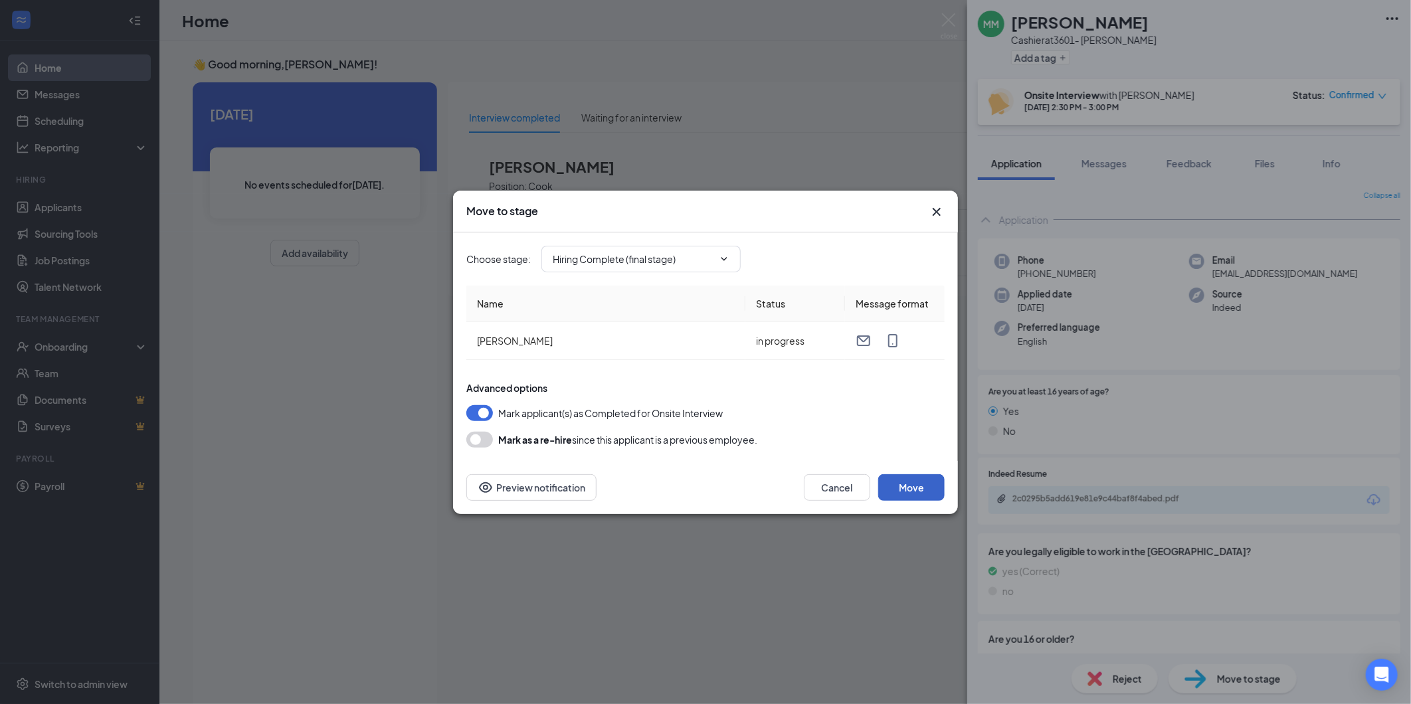
click at [910, 486] on button "Move" at bounding box center [912, 487] width 66 height 27
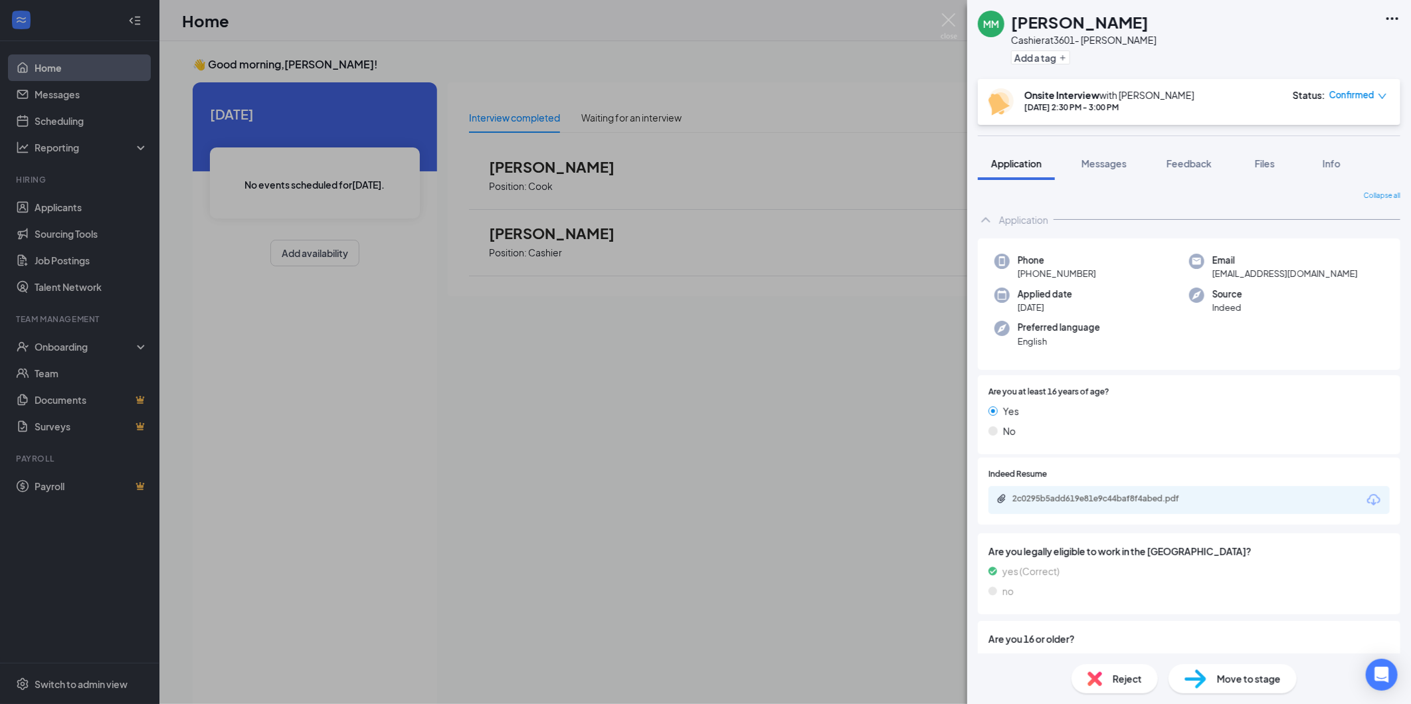
click at [898, 319] on div "MM [PERSON_NAME] at 3601- Monroe Add a tag Onsite Interview with [PERSON_NAME] …" at bounding box center [705, 352] width 1411 height 704
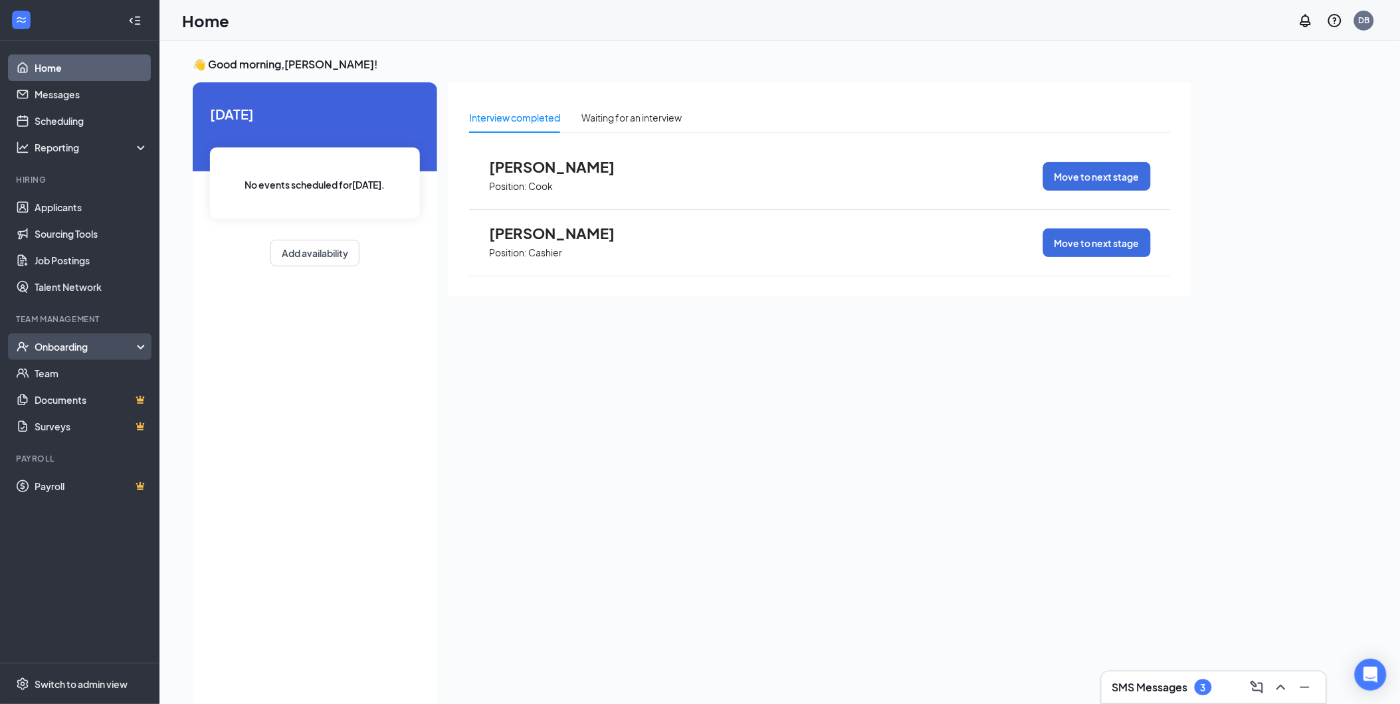
click at [84, 357] on div "Onboarding" at bounding box center [79, 347] width 159 height 27
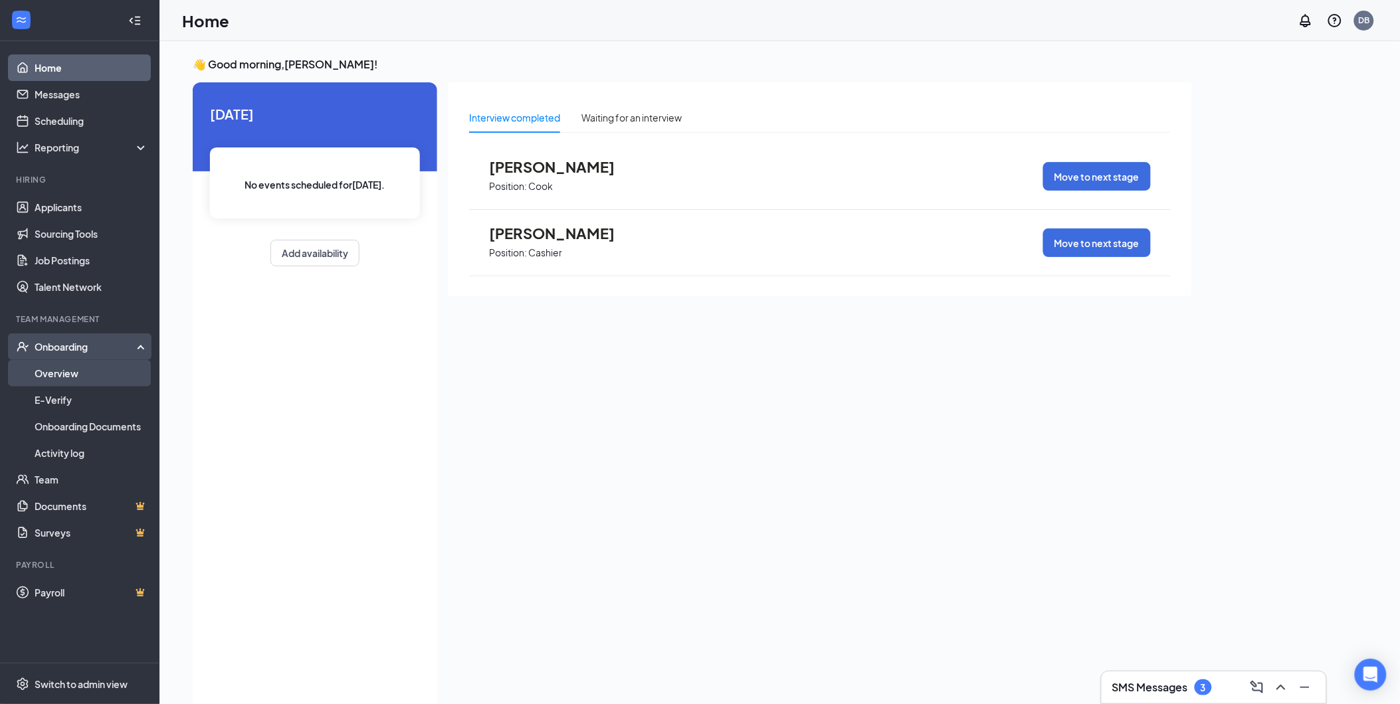
click at [66, 362] on link "Overview" at bounding box center [92, 373] width 114 height 27
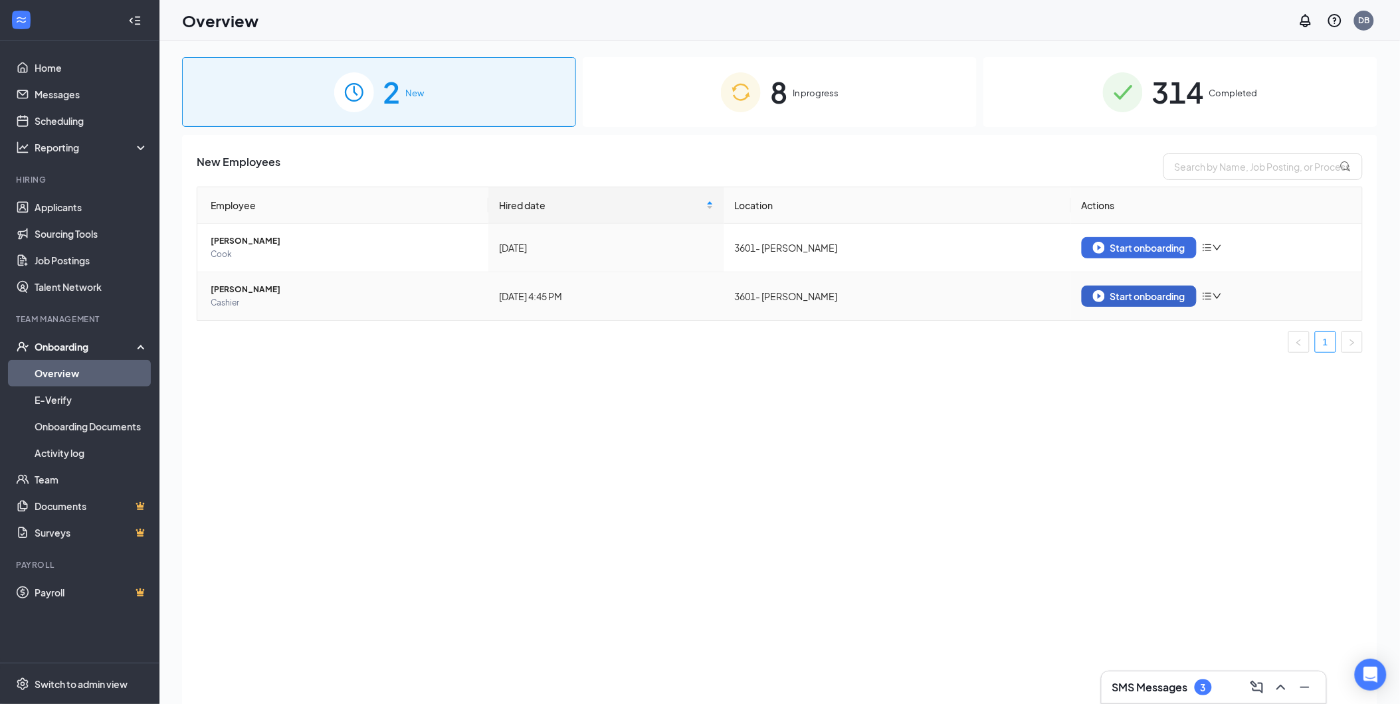
click at [1094, 290] on img "button" at bounding box center [1099, 296] width 12 height 12
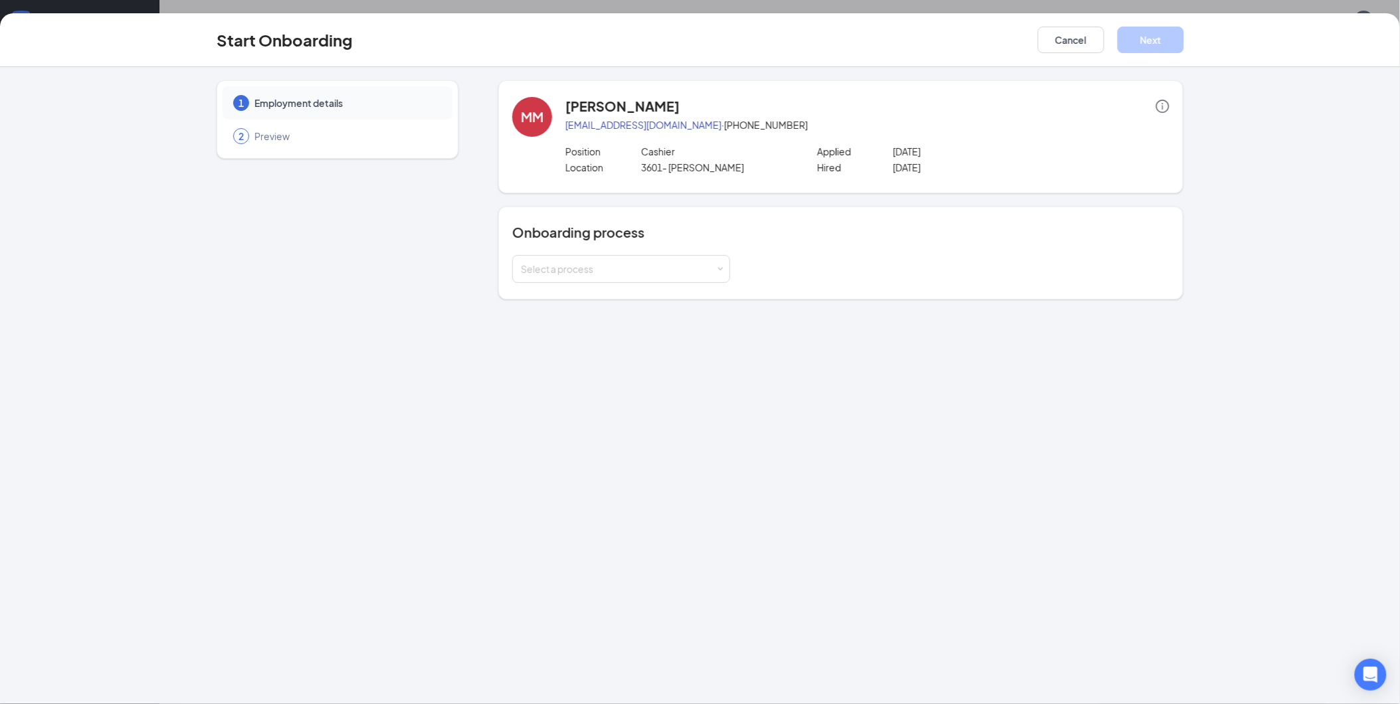
click at [657, 284] on div "Onboarding process Select a process" at bounding box center [840, 253] width 685 height 93
click at [636, 251] on div "Onboarding process Select a process" at bounding box center [840, 253] width 657 height 60
click at [627, 251] on div "Onboarding process Select a process" at bounding box center [840, 253] width 657 height 60
click at [641, 274] on div "Select a process" at bounding box center [618, 268] width 195 height 13
click at [594, 297] on span "BEC Onboarding - Brakat" at bounding box center [573, 296] width 111 height 12
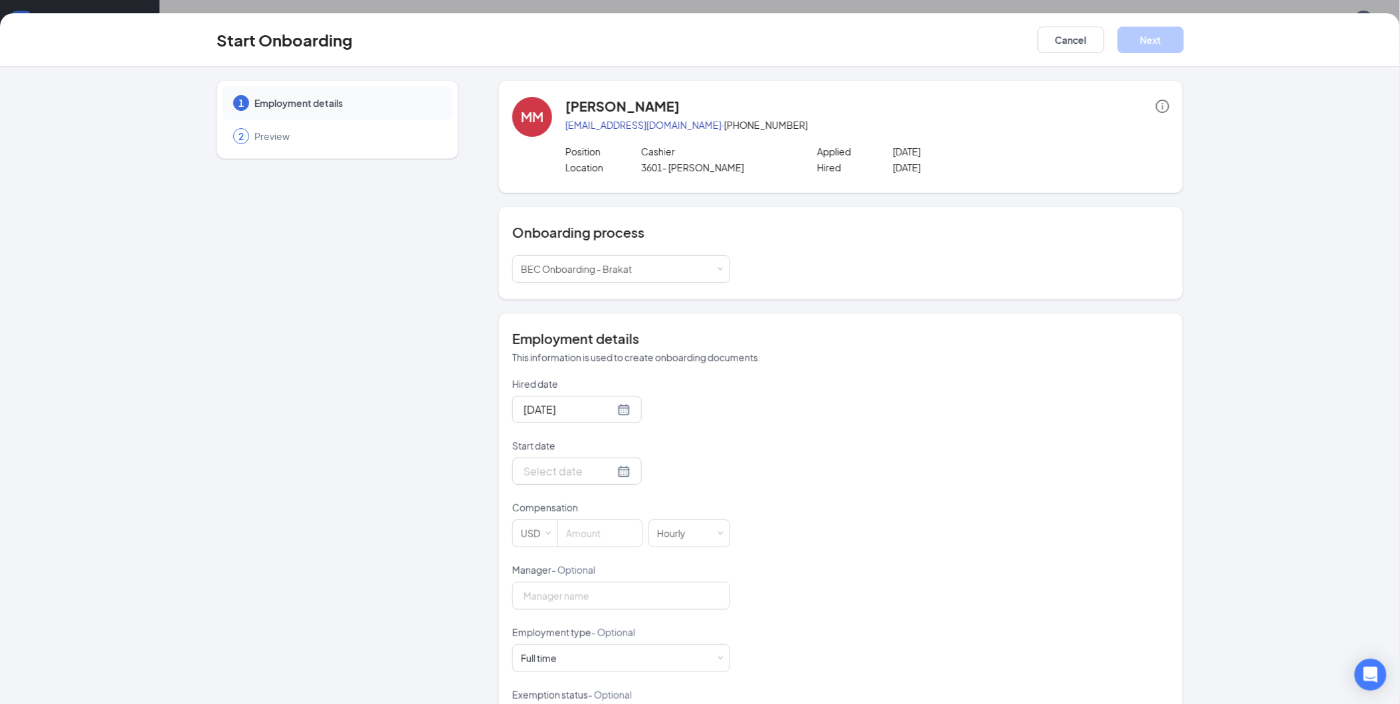
click at [589, 453] on p "Start date" at bounding box center [621, 445] width 218 height 13
click at [589, 463] on input "Start date" at bounding box center [569, 471] width 91 height 17
click at [613, 482] on div at bounding box center [577, 471] width 130 height 27
click at [602, 474] on div at bounding box center [577, 471] width 107 height 17
type input "[DATE]"
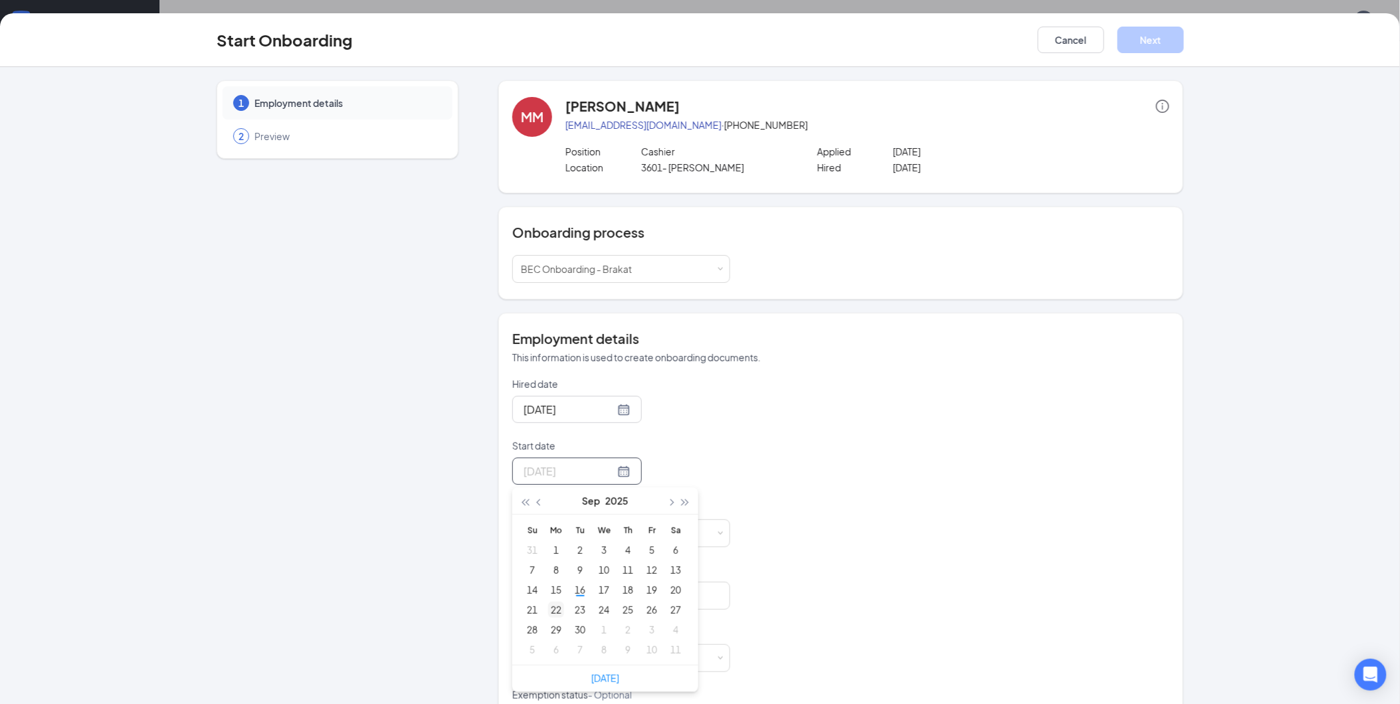
click at [556, 611] on div "22" at bounding box center [556, 610] width 16 height 16
click at [570, 552] on form "Hired date [DATE] Start date [DATE] [DATE] Su Mo Tu We Th Fr Sa 31 1 2 3 4 5 6 …" at bounding box center [621, 594] width 218 height 435
drag, startPoint x: 570, startPoint y: 545, endPoint x: 589, endPoint y: 536, distance: 20.8
click at [570, 545] on input at bounding box center [600, 533] width 84 height 27
type input "12"
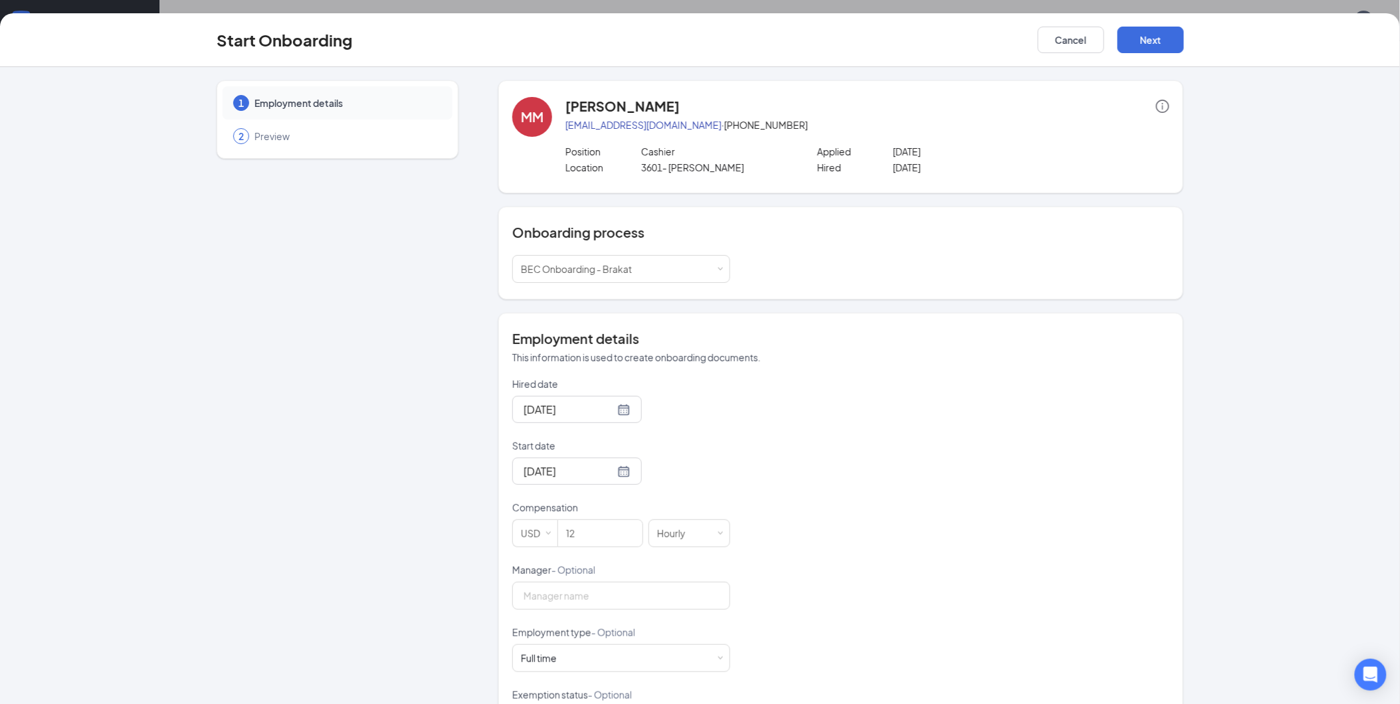
click at [863, 479] on div "Hired date [DATE] Start date [DATE] [DATE] Su Mo Tu We Th Fr Sa 31 1 2 3 4 5 6 …" at bounding box center [840, 594] width 657 height 435
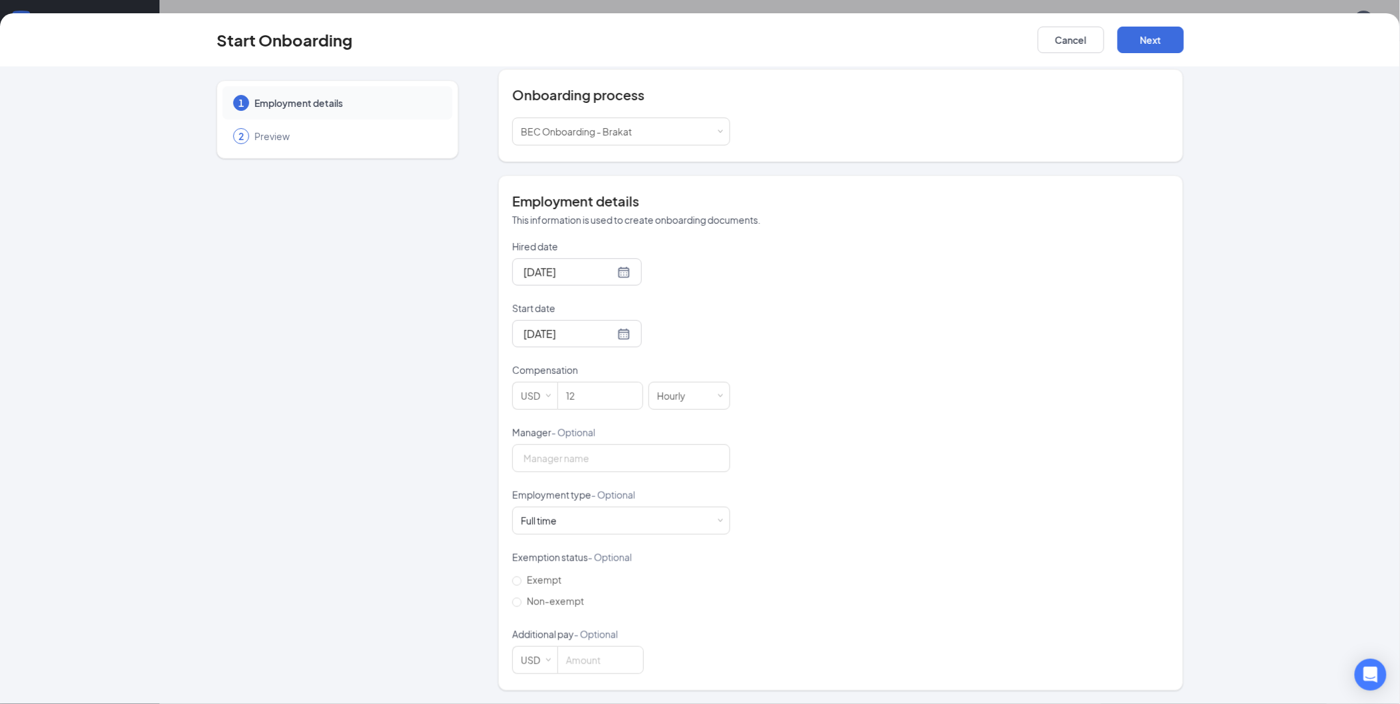
scroll to position [60, 0]
click at [1166, 38] on button "Next" at bounding box center [1151, 40] width 66 height 27
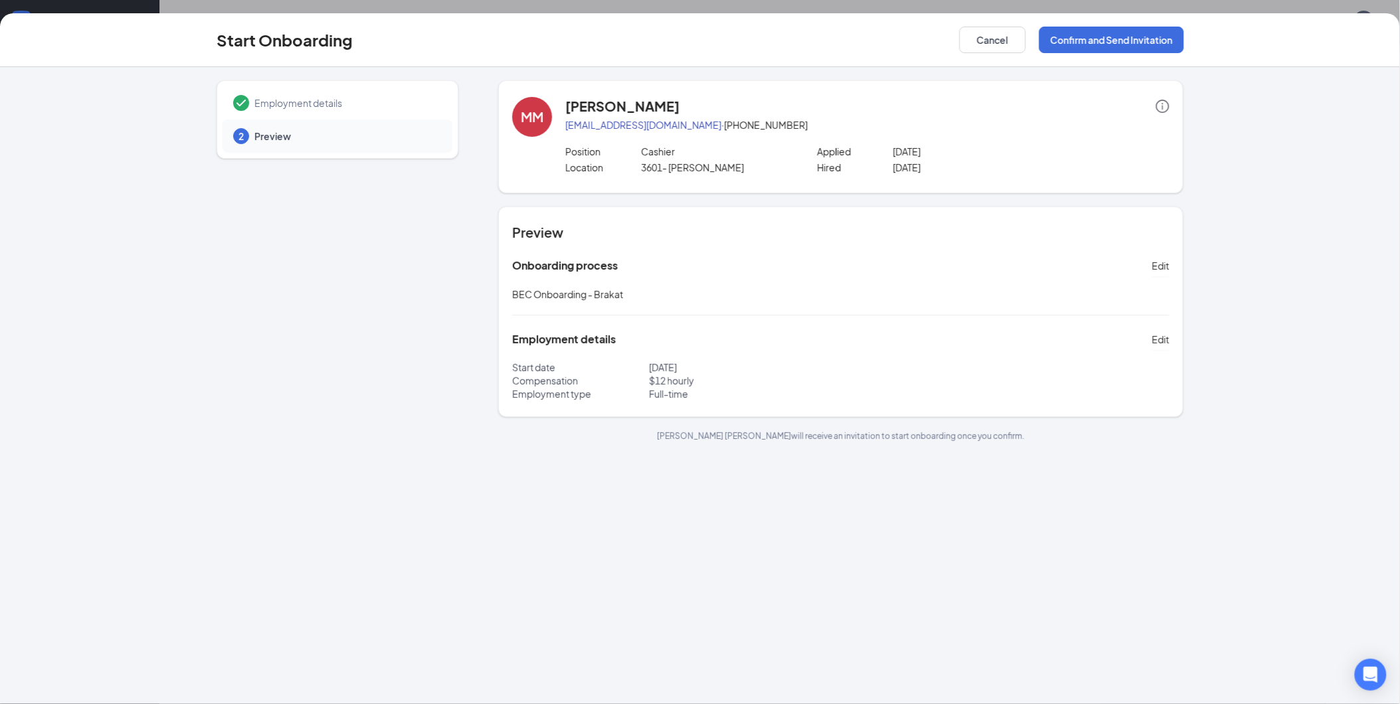
scroll to position [0, 0]
click at [1098, 42] on button "Confirm and Send Invitation" at bounding box center [1111, 40] width 145 height 27
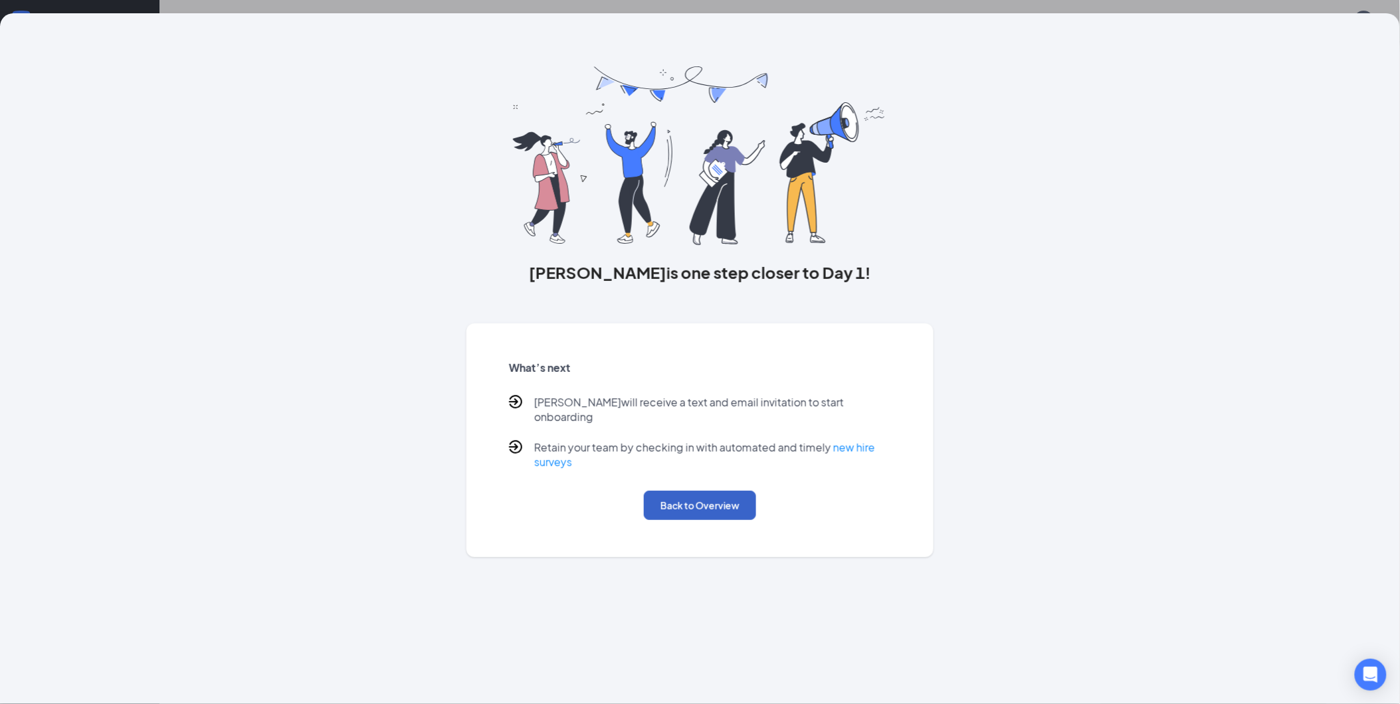
drag, startPoint x: 716, startPoint y: 480, endPoint x: 710, endPoint y: 498, distance: 19.1
click at [710, 498] on button "Back to Overview" at bounding box center [700, 505] width 112 height 29
